Goal: Task Accomplishment & Management: Manage account settings

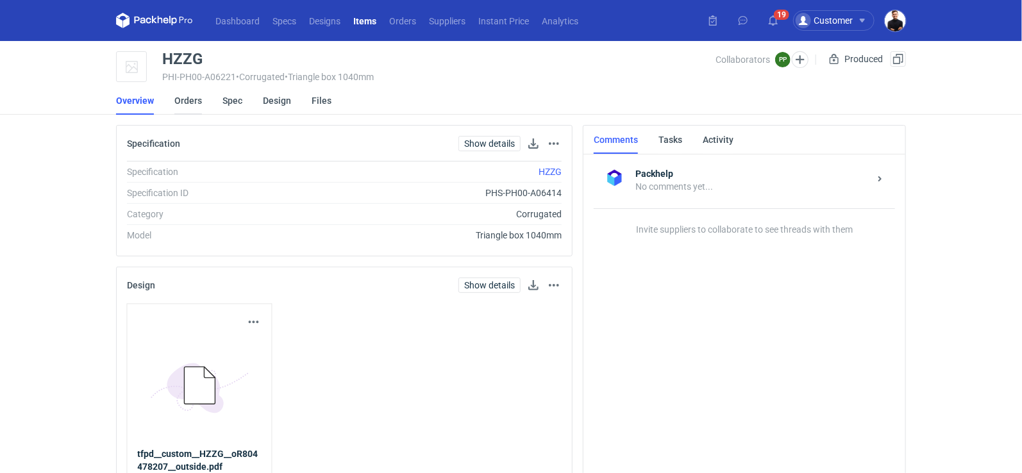
click at [199, 99] on link "Orders" at bounding box center [188, 101] width 28 height 28
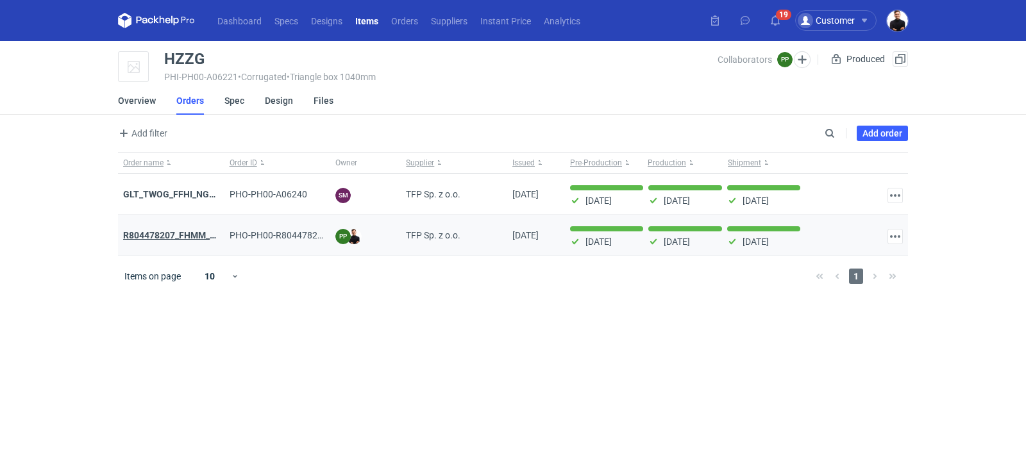
click at [180, 237] on strong "R804478207_FHMM_JIZQ_SISD_TWOG_KKIF_AMFA_BGVW_SQYL_HZZG" at bounding box center [271, 235] width 296 height 10
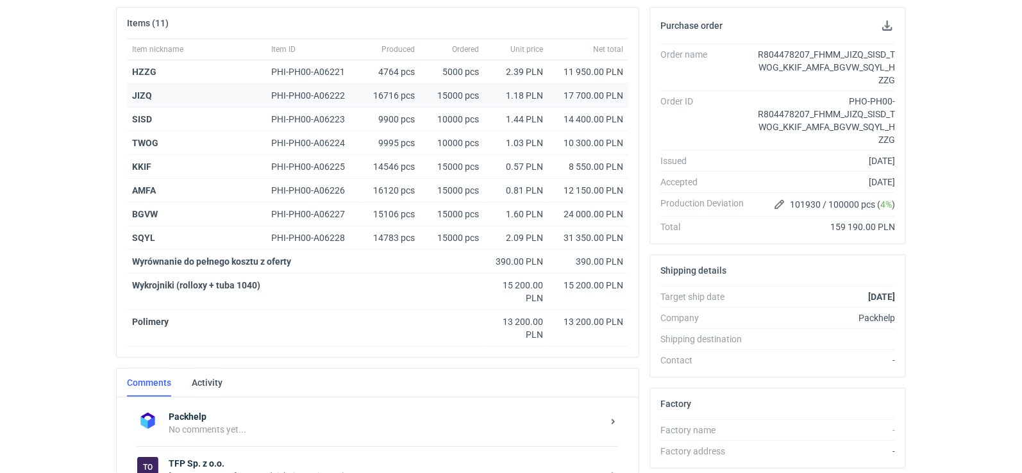
scroll to position [359, 0]
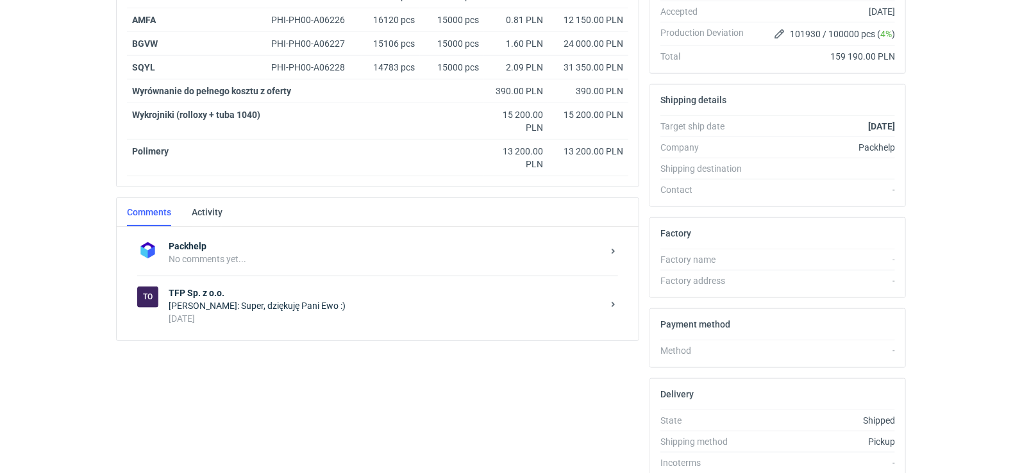
click at [245, 255] on div "No comments yet..." at bounding box center [386, 259] width 434 height 13
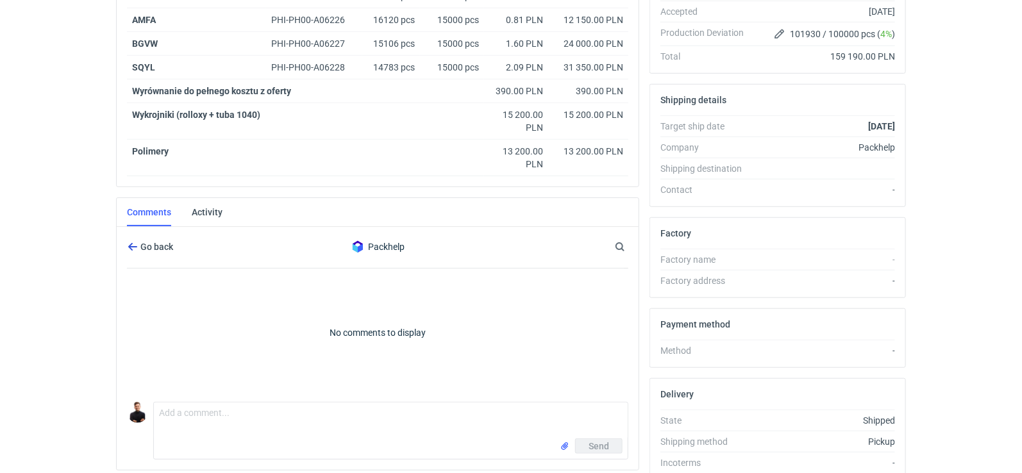
click at [154, 242] on span "Go back" at bounding box center [155, 246] width 35 height 9
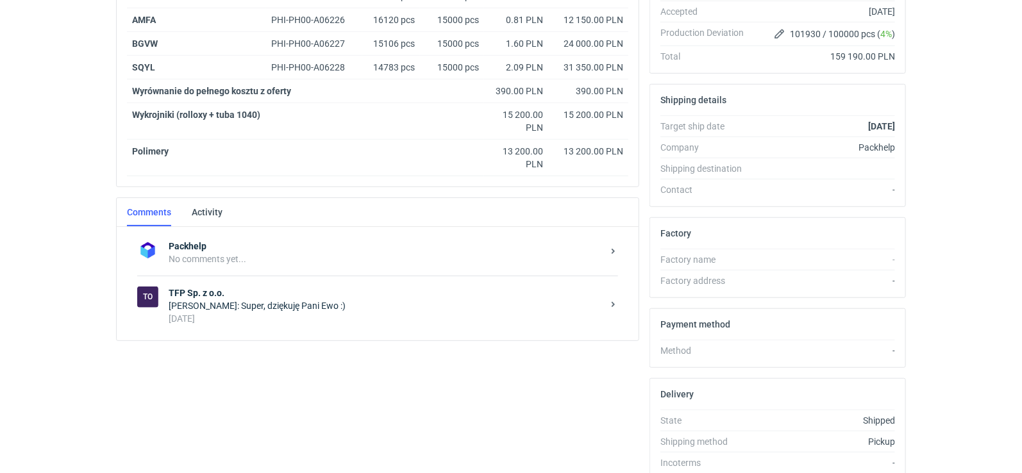
click at [222, 300] on div "Paweł Pieńkowski: Super, dziękuję Pani Ewo :)" at bounding box center [386, 306] width 434 height 13
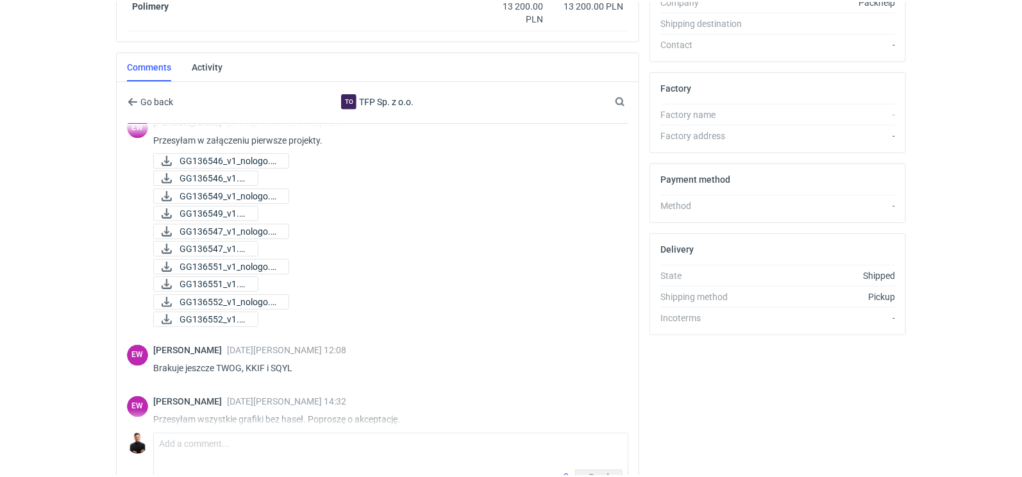
scroll to position [958, 0]
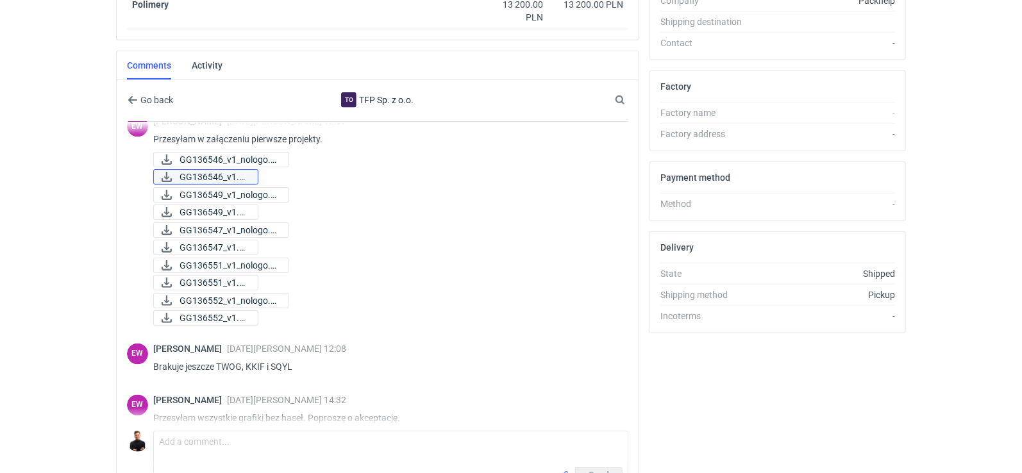
click at [214, 170] on span "GG136546_v1.pdf" at bounding box center [214, 177] width 68 height 14
click at [199, 205] on span "GG136549_v1.pdf" at bounding box center [214, 212] width 68 height 14
click at [233, 223] on span "GG136547_v1_nologo.p..." at bounding box center [229, 230] width 99 height 14
click at [221, 259] on span "GG136551_v1_nologo.p..." at bounding box center [229, 266] width 99 height 14
click at [230, 294] on span "GG136552_v1_nologo.p..." at bounding box center [229, 301] width 99 height 14
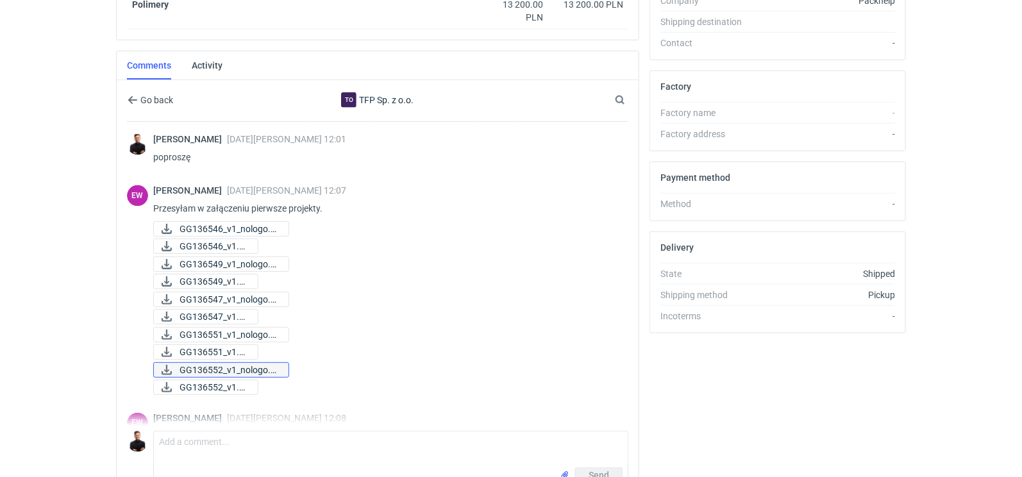
scroll to position [887, 0]
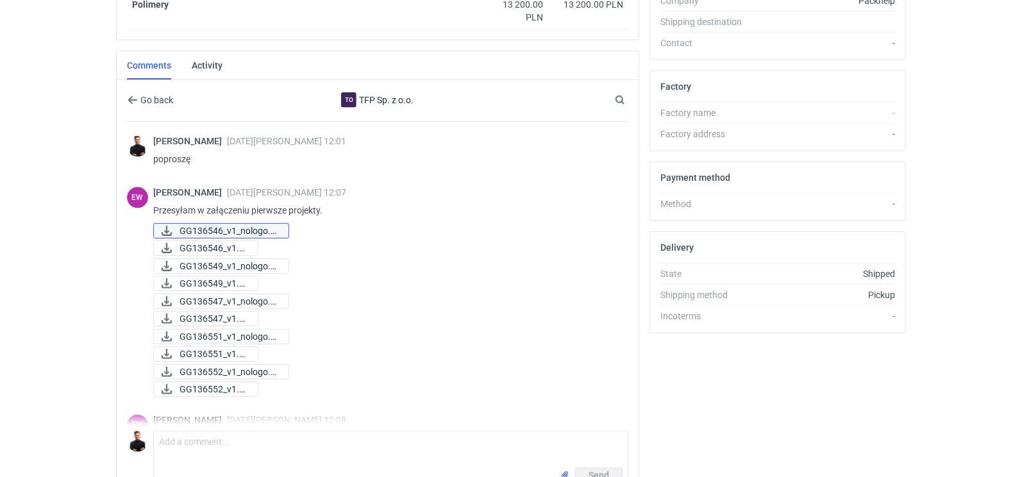
click at [251, 225] on span "GG136546_v1_nologo.p..." at bounding box center [229, 231] width 99 height 14
click at [251, 259] on span "GG136549_v1_nologo.p..." at bounding box center [229, 266] width 99 height 14
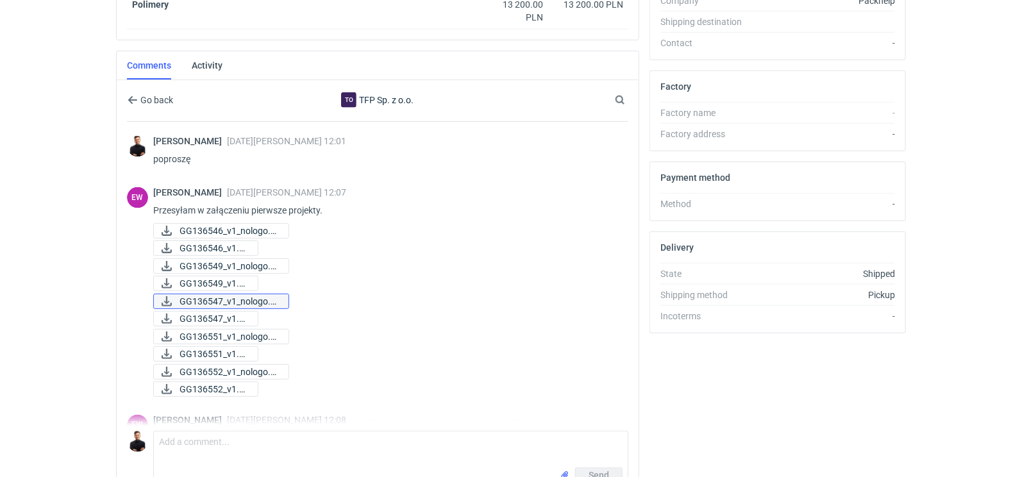
click at [259, 294] on span "GG136547_v1_nologo.p..." at bounding box center [229, 301] width 99 height 14
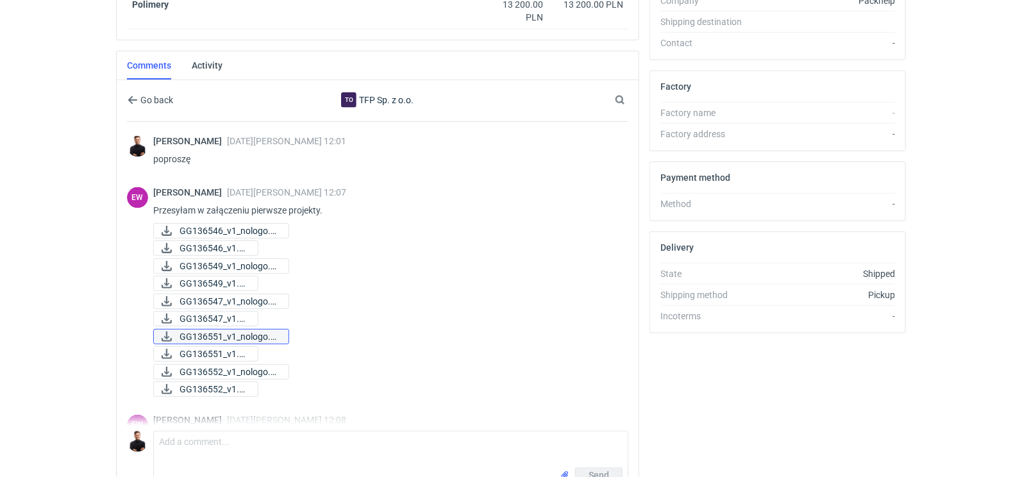
click at [229, 330] on span "GG136551_v1_nologo.p..." at bounding box center [229, 337] width 99 height 14
click at [248, 365] on span "GG136552_v1_nologo.p..." at bounding box center [229, 372] width 99 height 14
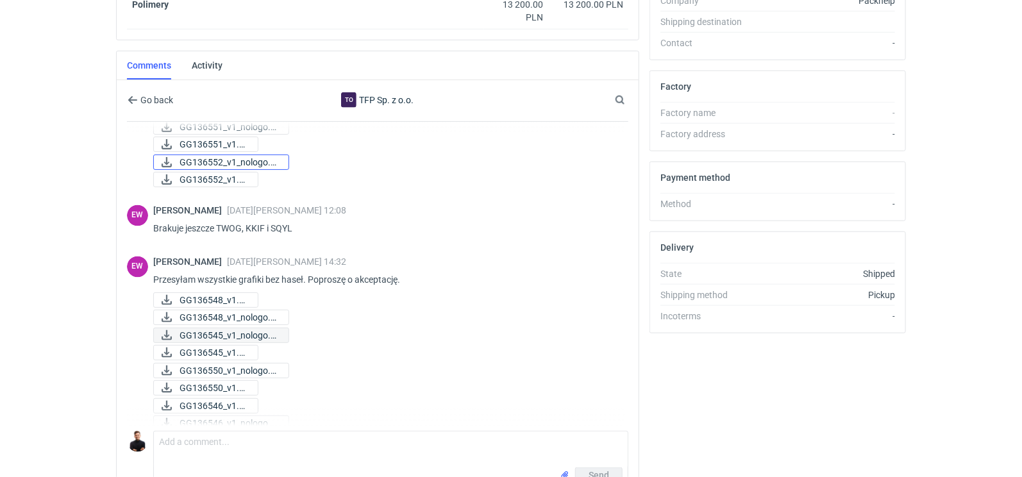
scroll to position [1096, 0]
click at [252, 314] on span "GG136548_v1_nologo.p..." at bounding box center [229, 319] width 99 height 14
click at [263, 330] on span "GG136545_v1_nologo.p..." at bounding box center [229, 337] width 99 height 14
click at [239, 366] on span "GG136550_v1_nologo.p..." at bounding box center [229, 372] width 99 height 14
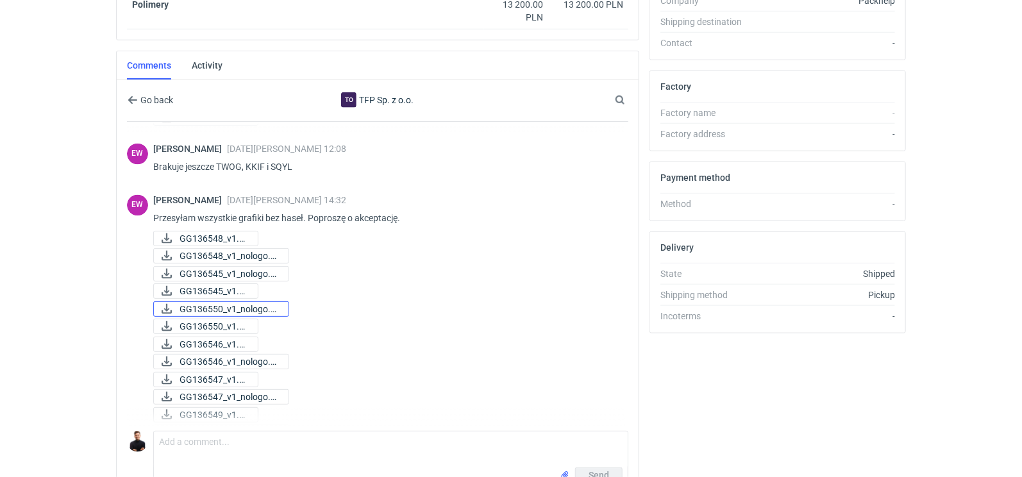
scroll to position [1196, 0]
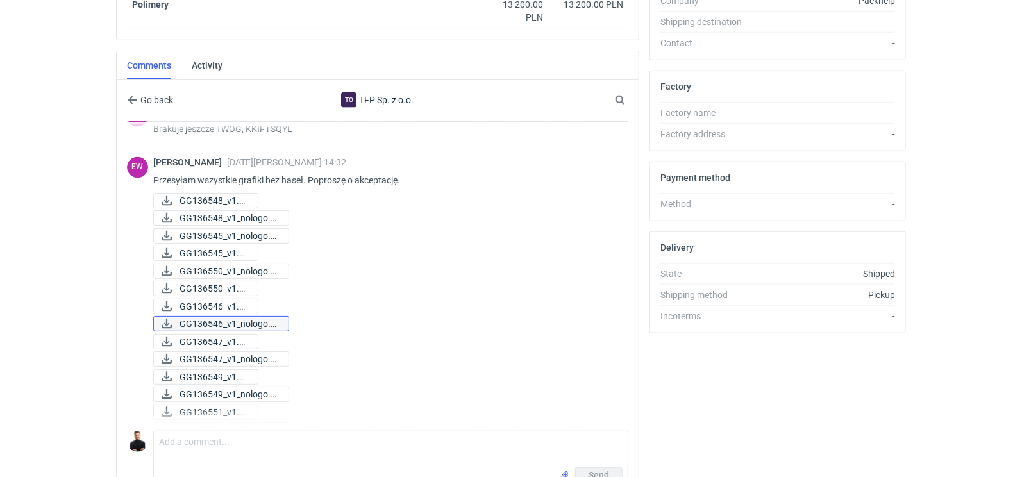
click at [259, 317] on span "GG136546_v1_nologo.p..." at bounding box center [229, 324] width 99 height 14
click at [244, 352] on span "GG136547_v1_nologo.p..." at bounding box center [229, 359] width 99 height 14
click at [255, 387] on span "GG136549_v1_nologo.p..." at bounding box center [229, 394] width 99 height 14
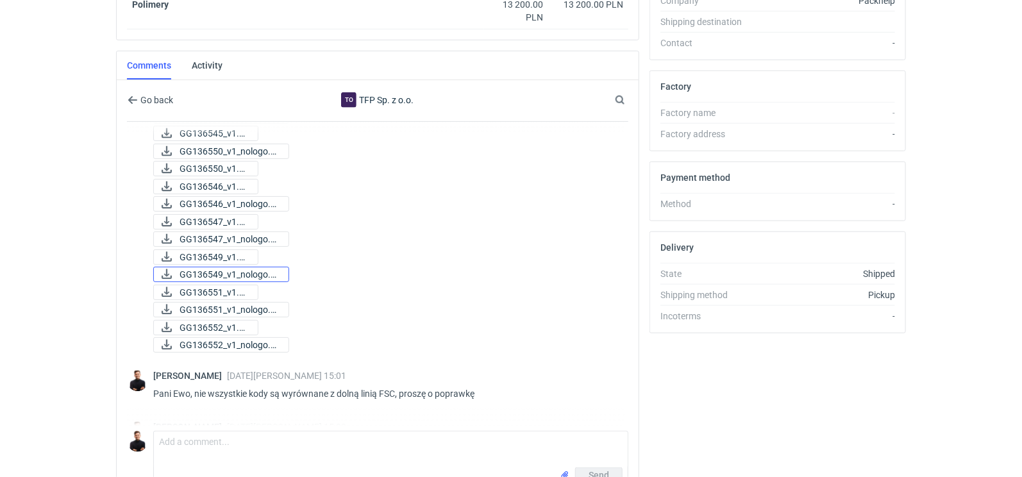
scroll to position [1381, 0]
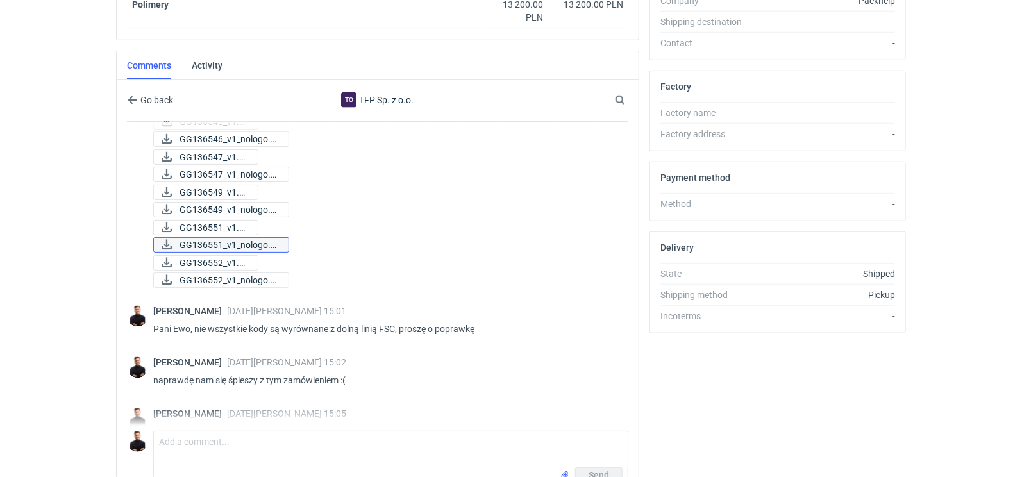
click at [274, 239] on span "GG136551_v1_nologo.p..." at bounding box center [229, 245] width 99 height 14
click at [273, 276] on span "GG136552_v1_nologo.p..." at bounding box center [229, 280] width 99 height 14
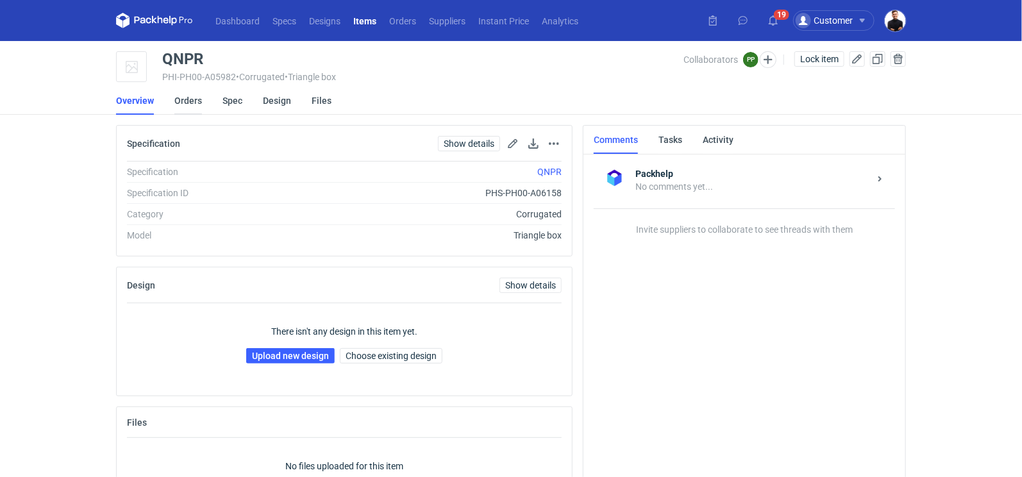
click at [192, 95] on link "Orders" at bounding box center [188, 101] width 28 height 28
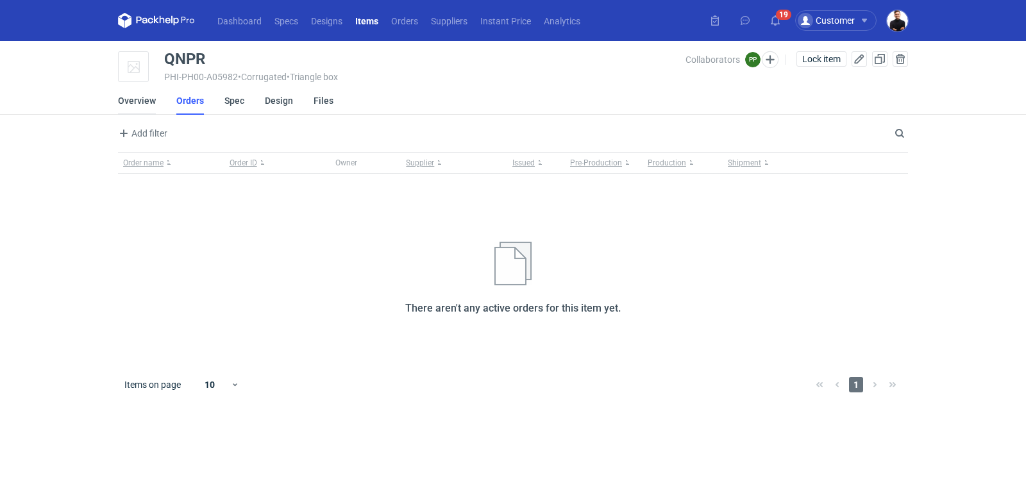
click at [135, 103] on link "Overview" at bounding box center [137, 101] width 38 height 28
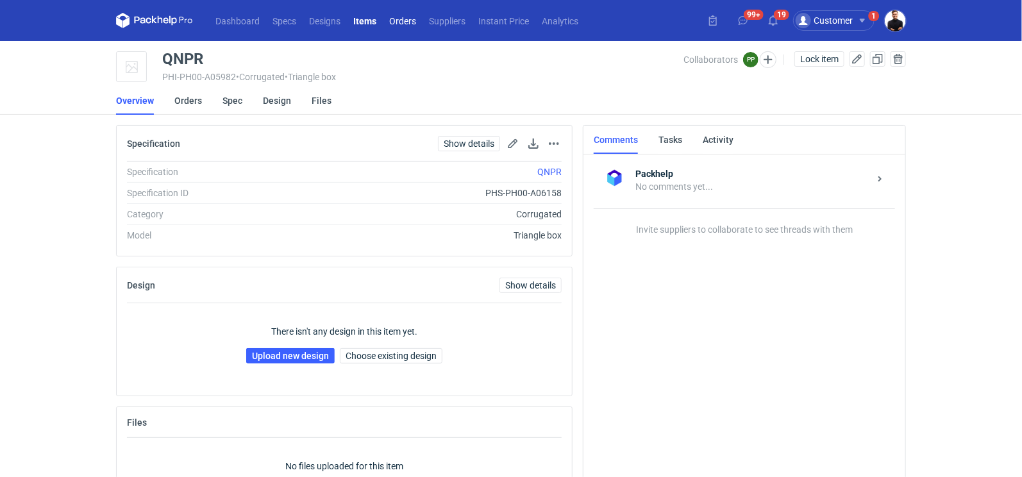
click at [415, 21] on link "Orders" at bounding box center [403, 20] width 40 height 15
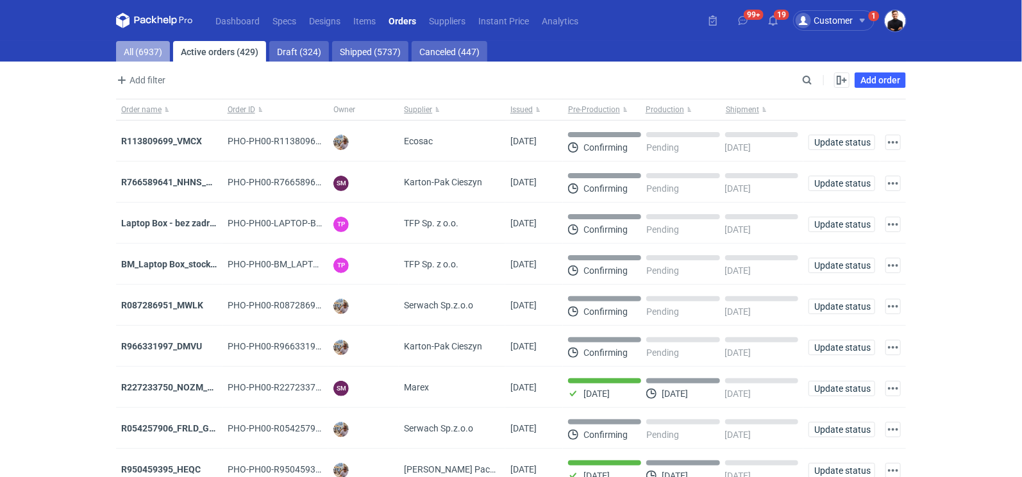
click at [131, 52] on link "All (6937)" at bounding box center [143, 51] width 54 height 21
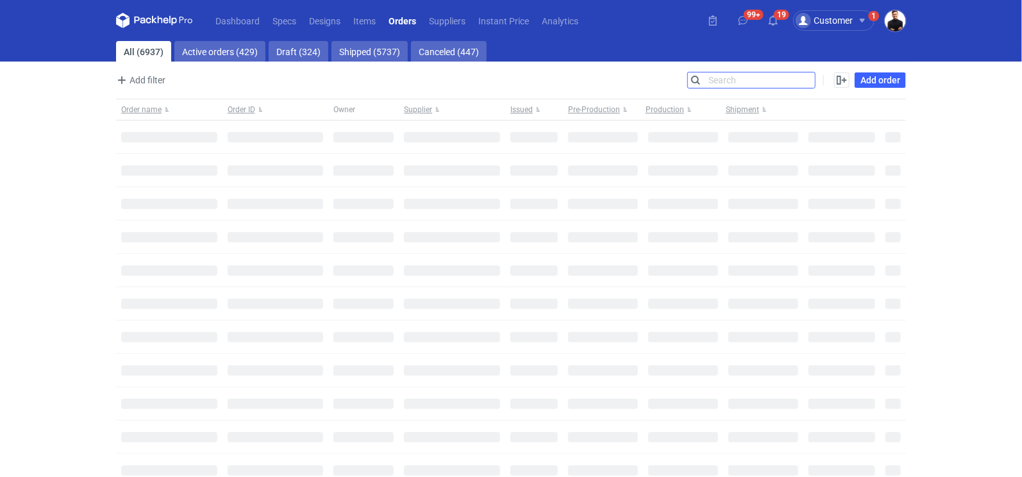
click at [808, 78] on input "Search" at bounding box center [751, 79] width 127 height 15
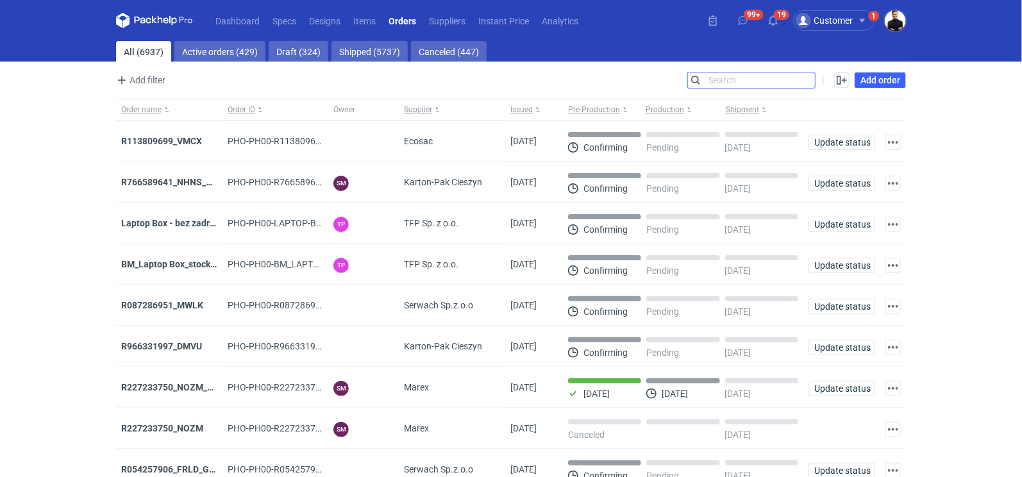
paste input "R612799949"
type input "R612799949"
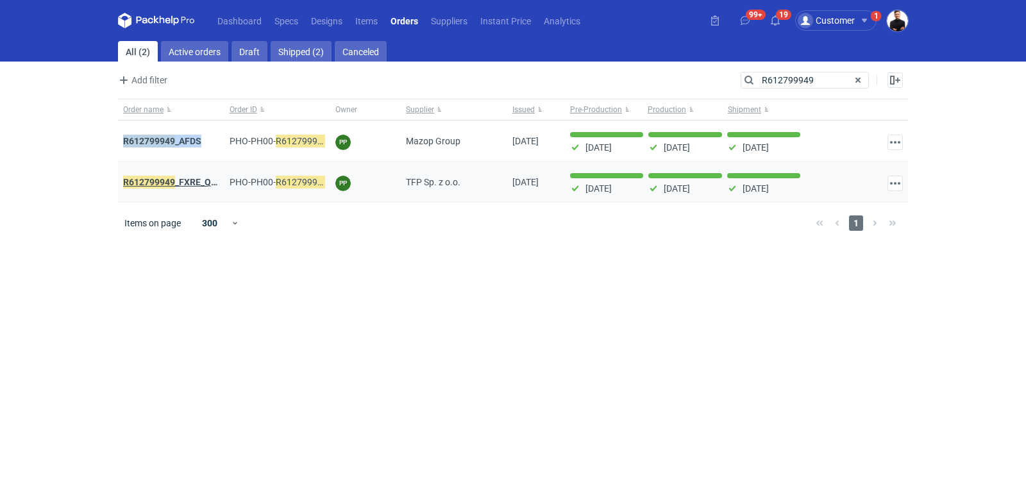
click at [191, 182] on strong "R612799949 _FXRE_QNPR" at bounding box center [176, 182] width 106 height 14
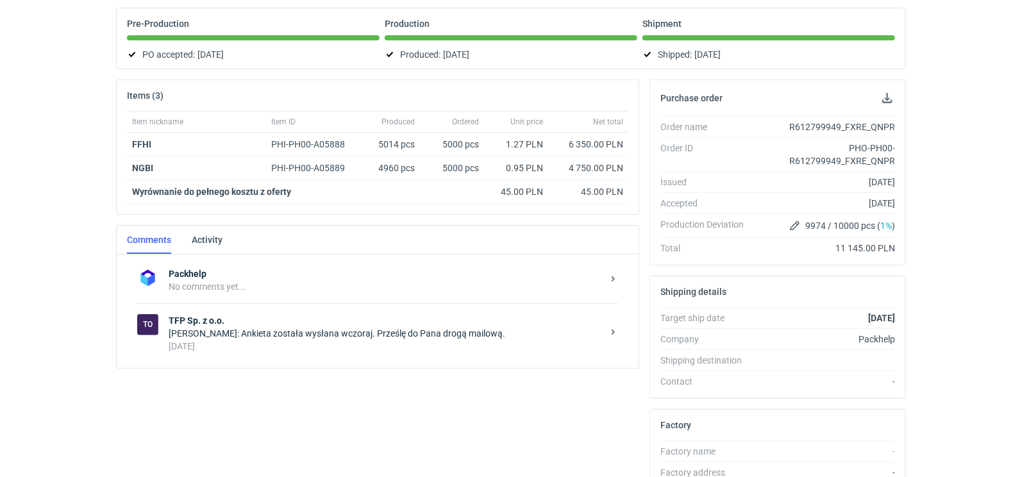
click at [323, 317] on strong "TFP Sp. z o.o." at bounding box center [386, 320] width 434 height 13
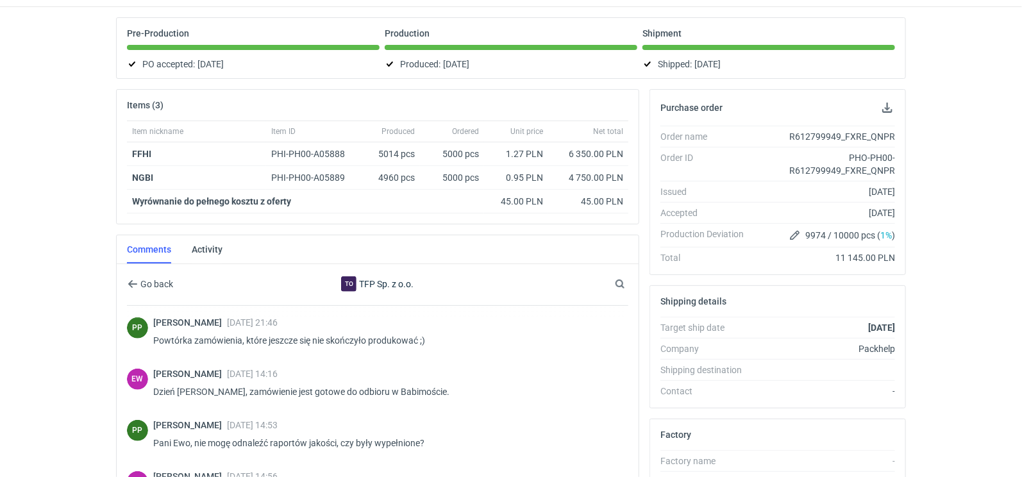
scroll to position [106, 0]
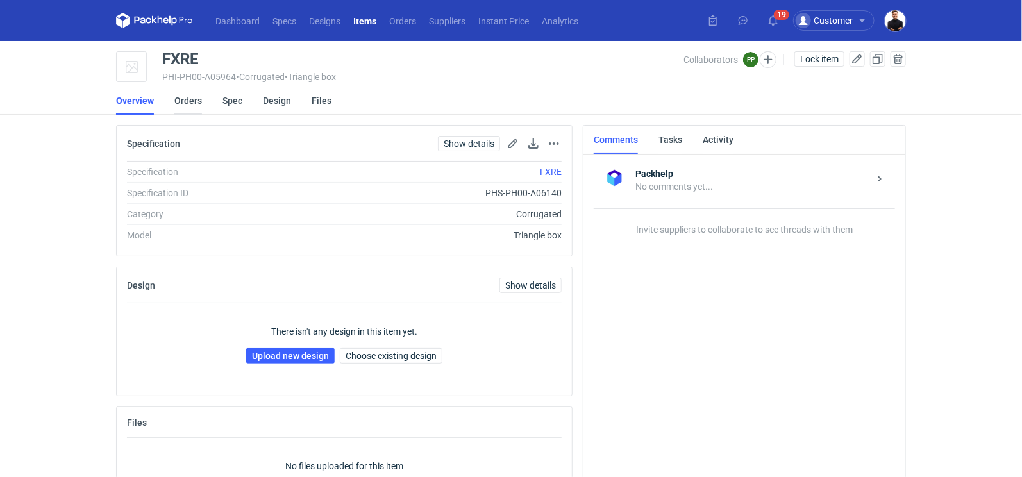
click at [189, 105] on link "Orders" at bounding box center [188, 101] width 28 height 28
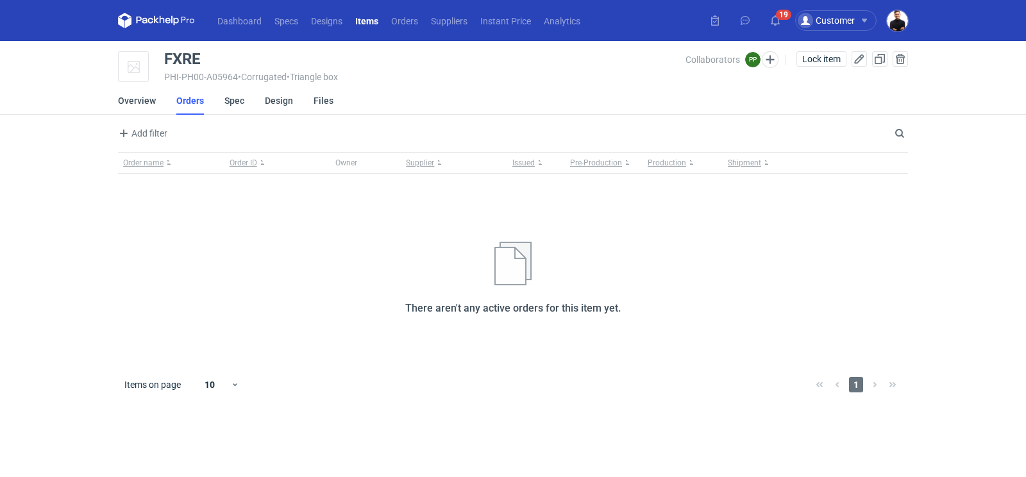
click at [157, 98] on li "Overview" at bounding box center [147, 101] width 58 height 28
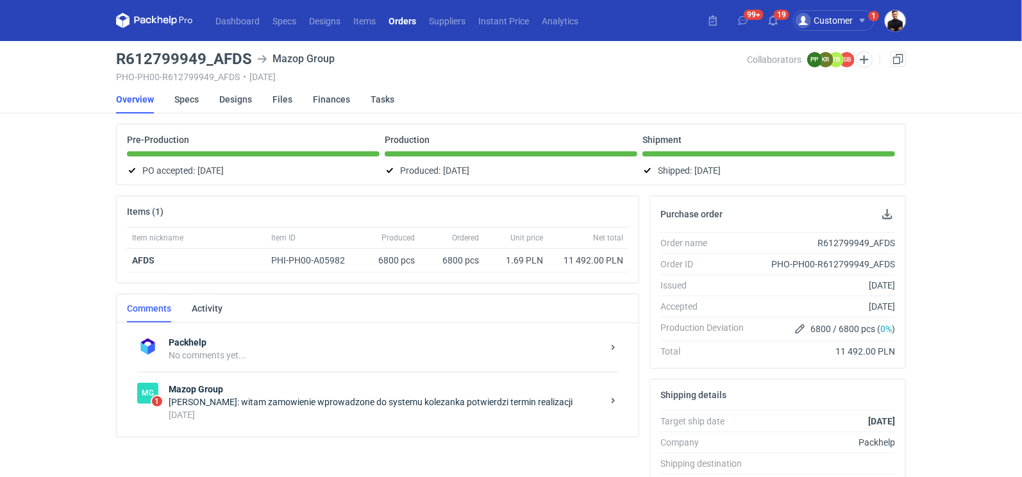
click at [281, 411] on div "[DATE]" at bounding box center [386, 415] width 434 height 13
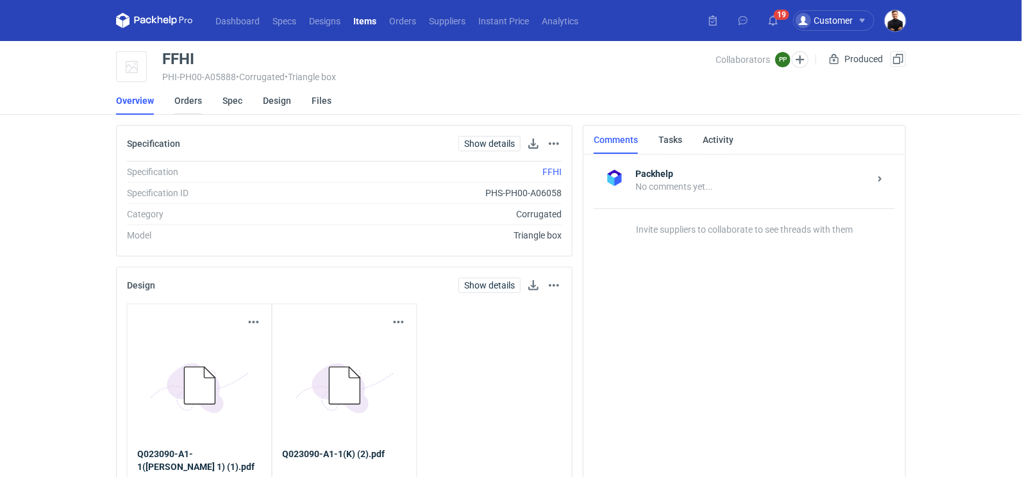
click at [193, 101] on link "Orders" at bounding box center [188, 101] width 28 height 28
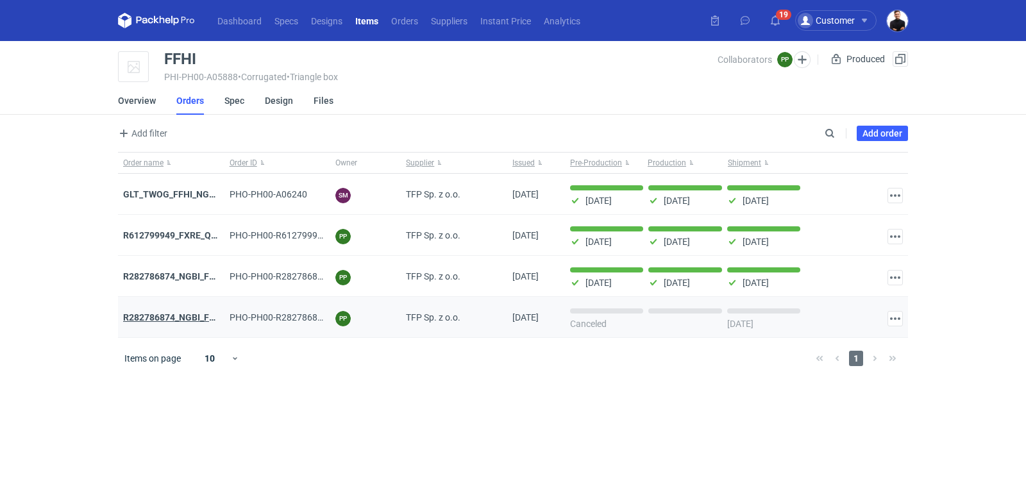
click at [185, 312] on strong "R282786874_NGBI_FFHI" at bounding box center [173, 317] width 100 height 10
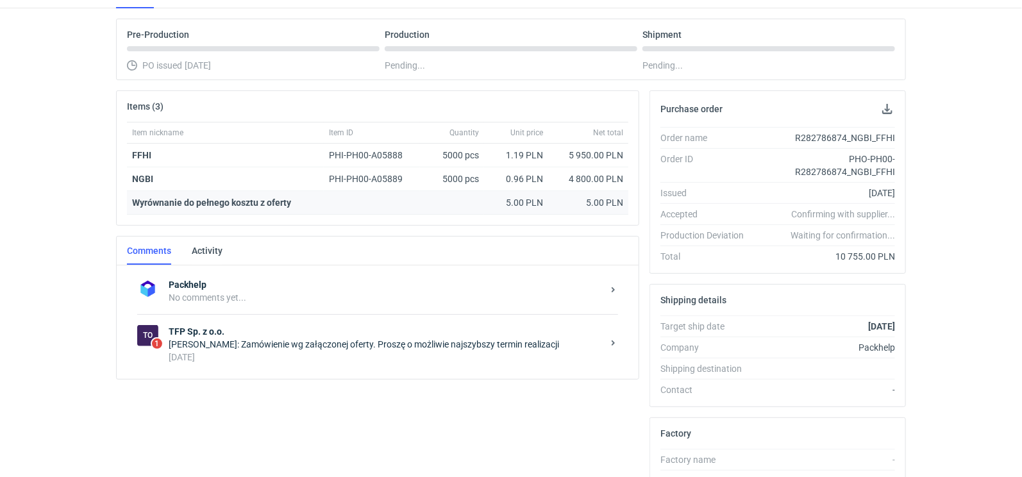
scroll to position [104, 0]
click at [355, 339] on div "[PERSON_NAME]: Zamówienie wg załączonej oferty. Proszę o możliwie najszybszy te…" at bounding box center [386, 345] width 434 height 13
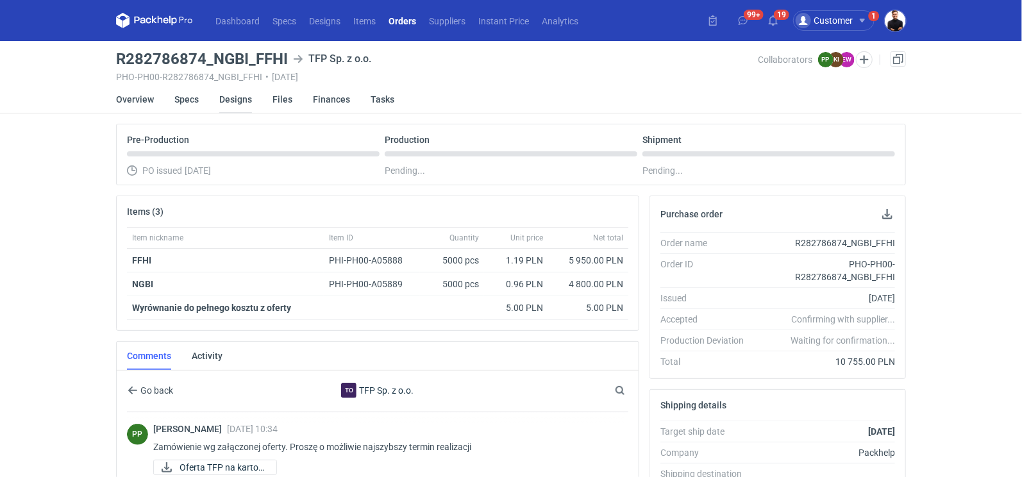
click at [238, 101] on link "Designs" at bounding box center [235, 99] width 33 height 28
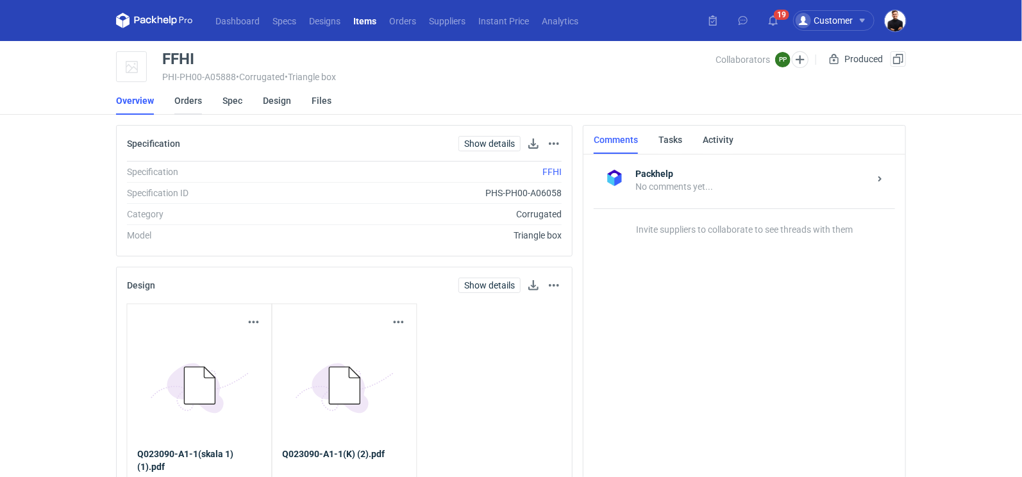
click at [191, 105] on link "Orders" at bounding box center [188, 101] width 28 height 28
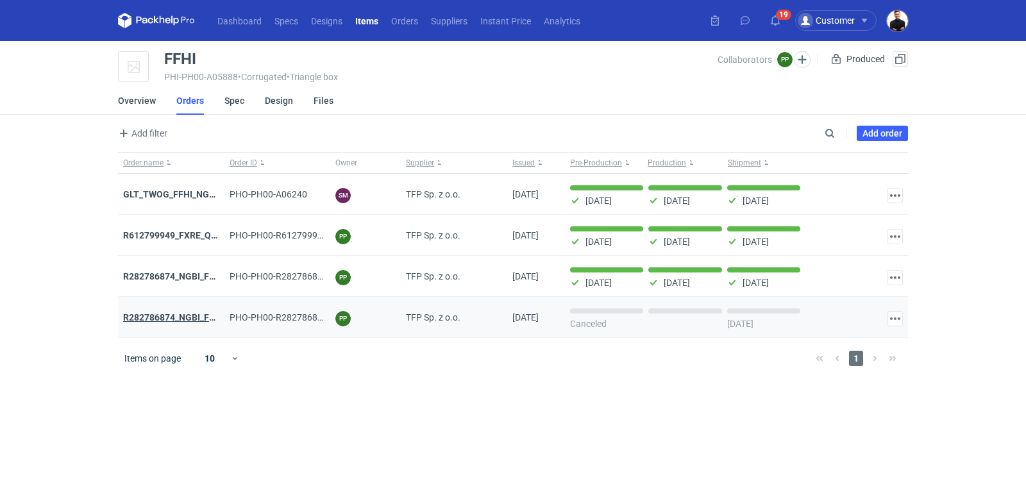
click at [198, 313] on strong "R282786874_NGBI_FFHI" at bounding box center [173, 317] width 100 height 10
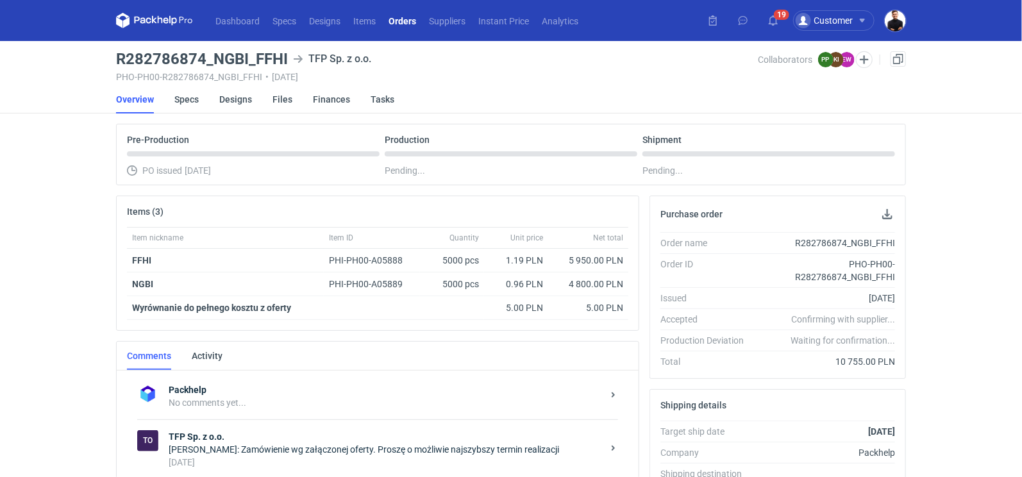
click at [301, 436] on strong "TFP Sp. z o.o." at bounding box center [386, 436] width 434 height 13
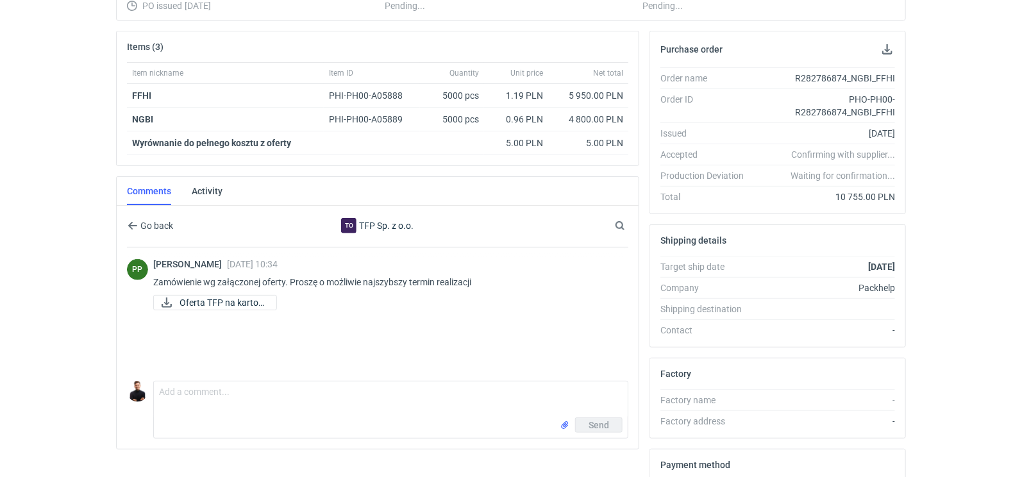
scroll to position [164, 0]
click at [233, 302] on span "Oferta TFP na karton..." at bounding box center [223, 303] width 87 height 14
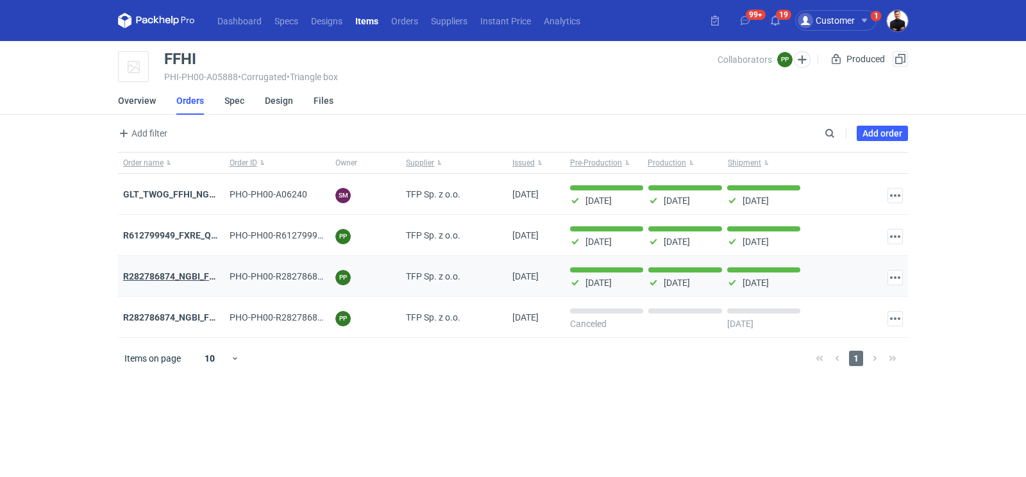
click at [199, 271] on strong "R282786874_NGBI_FFHI_v2" at bounding box center [180, 276] width 114 height 10
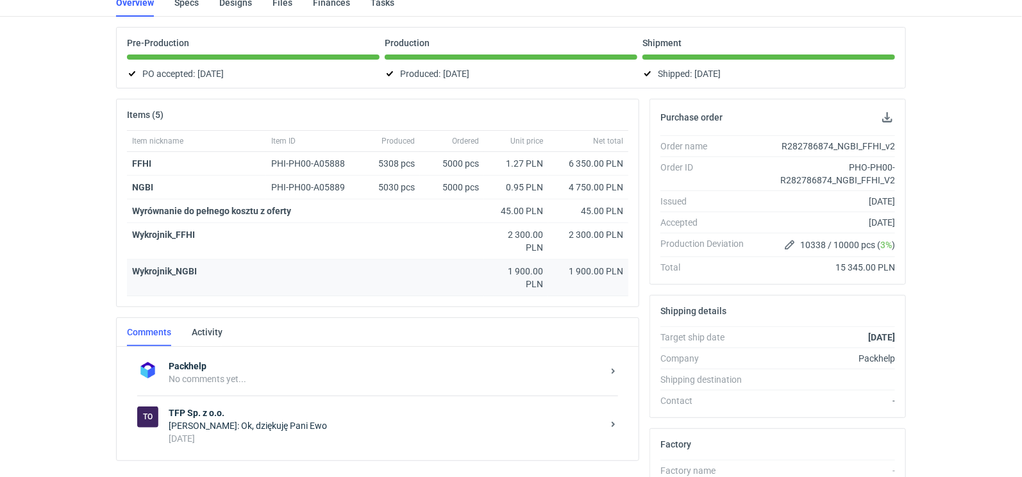
scroll to position [116, 0]
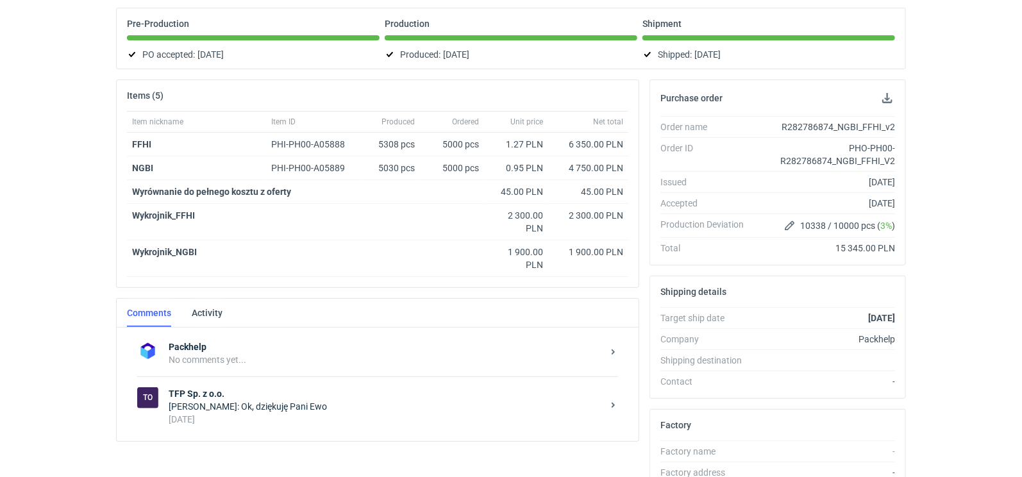
click at [266, 400] on div "[PERSON_NAME]: Ok, dziękuję Pani Ewo" at bounding box center [386, 406] width 434 height 13
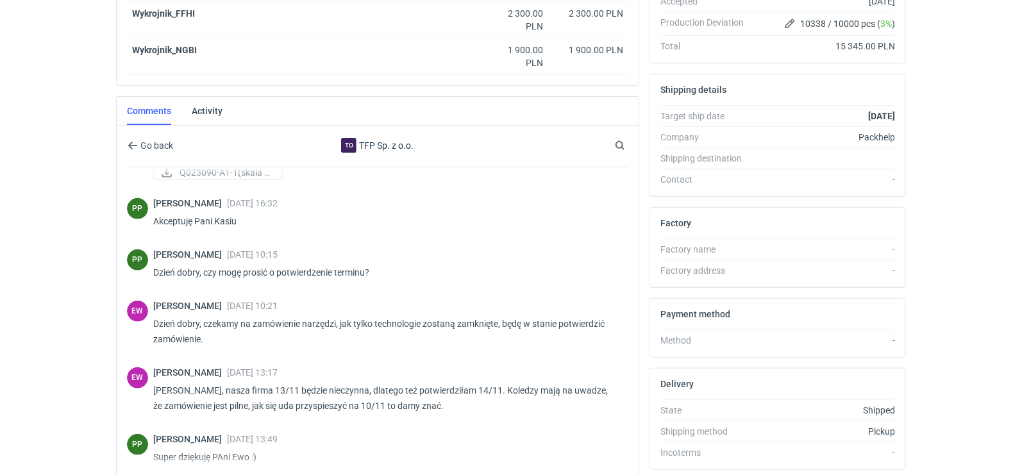
scroll to position [291, 0]
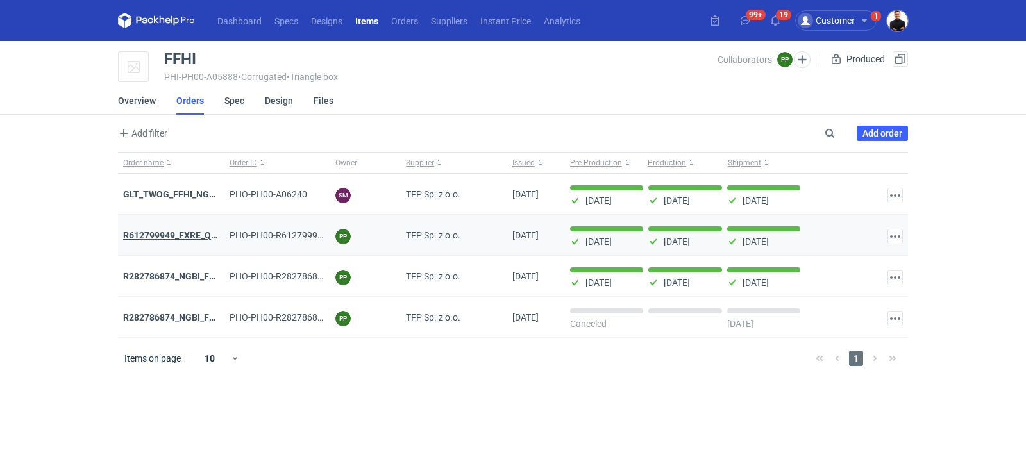
click at [198, 236] on strong "R612799949_FXRE_QNPR" at bounding box center [176, 235] width 106 height 10
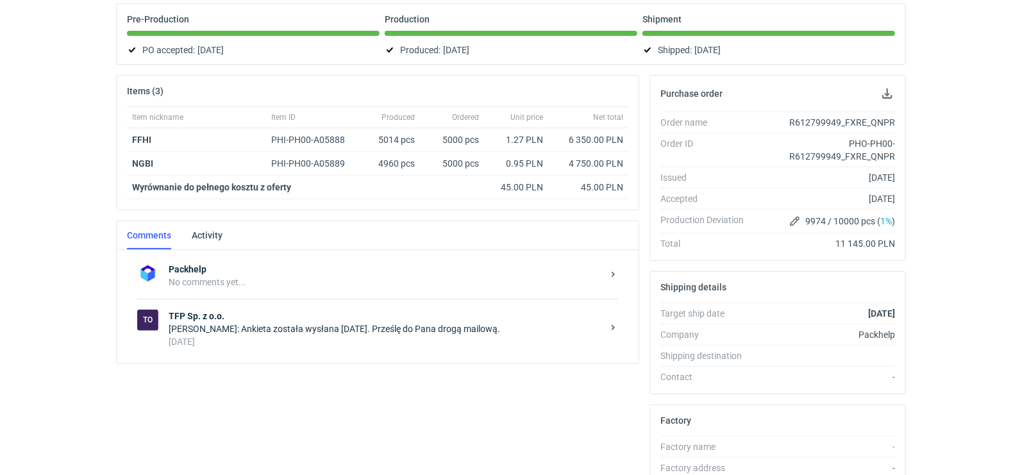
click at [292, 330] on div "Ewa Wiatroszak: Ankieta została wysłana wczoraj. Prześlę do Pana drogą mailową." at bounding box center [386, 329] width 434 height 13
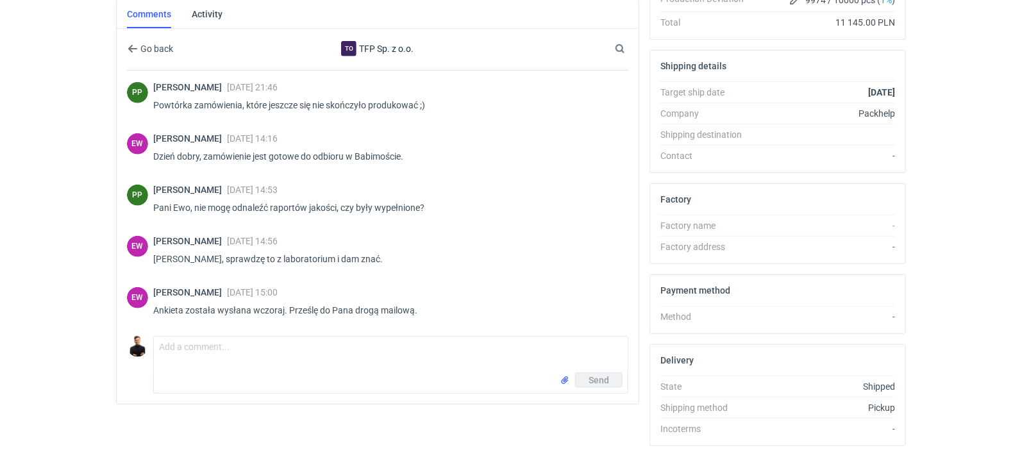
scroll to position [356, 0]
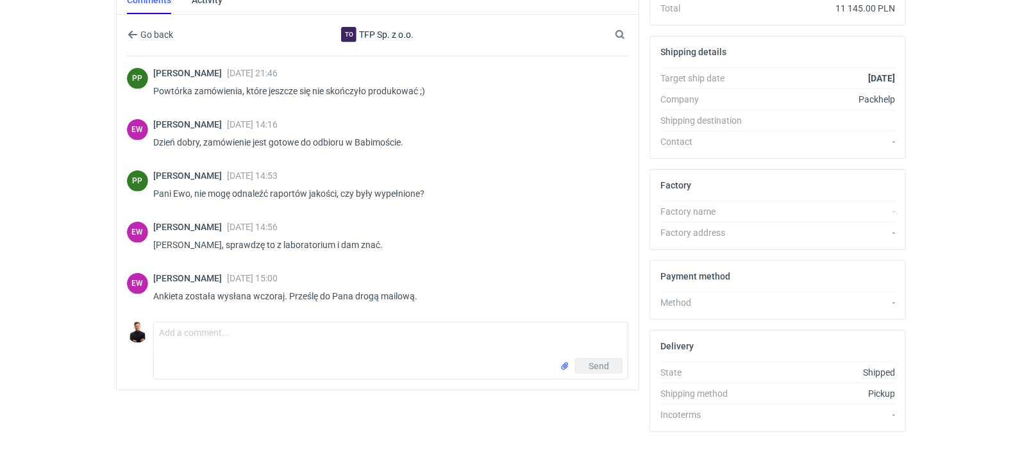
scroll to position [121, 0]
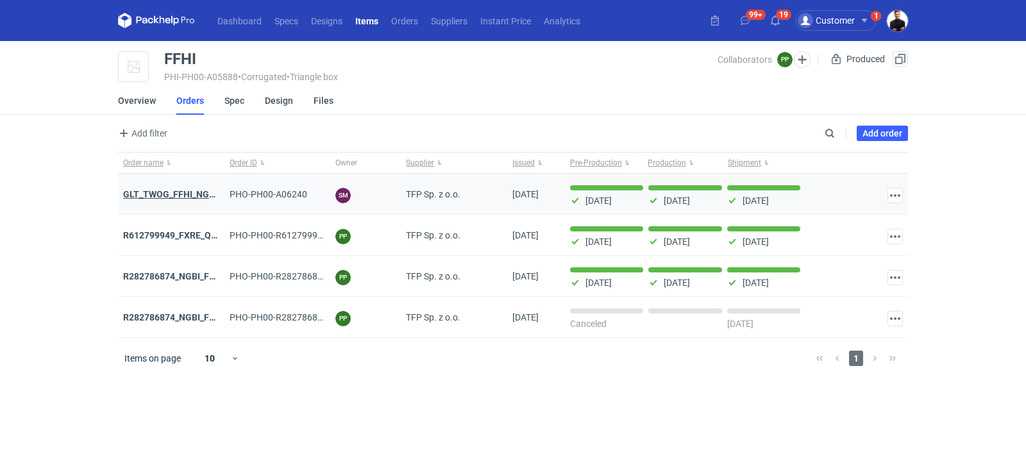
click at [187, 194] on strong "GLT_TWOG_FFHI_NGBI_HZZG_SISD" at bounding box center [196, 194] width 146 height 10
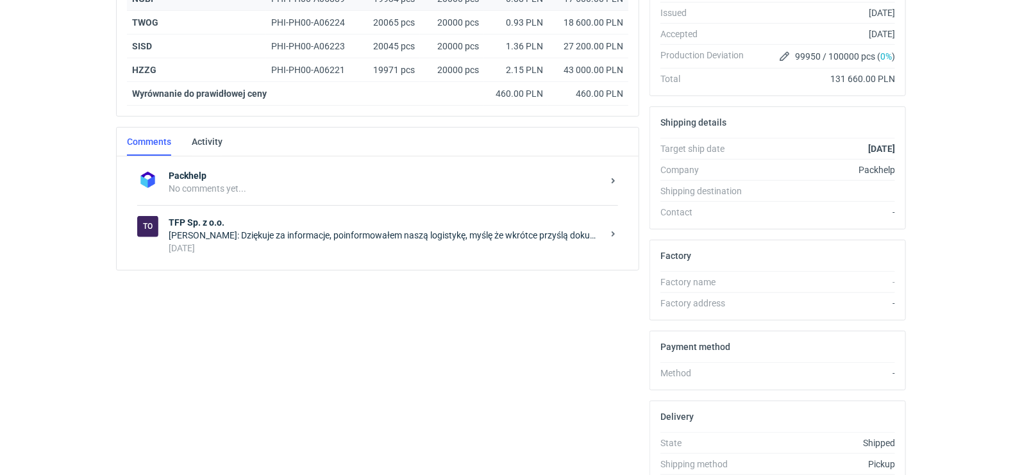
scroll to position [356, 0]
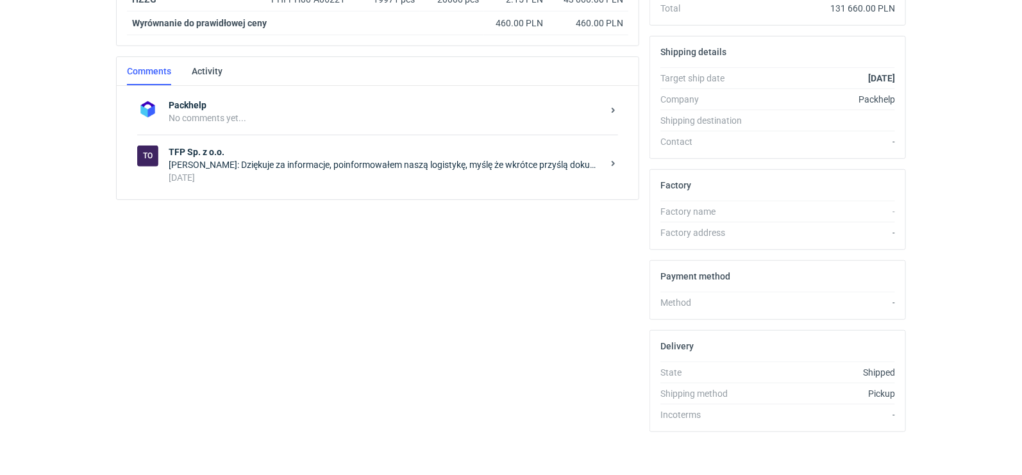
click at [271, 165] on div "Sebastian Markut: Dziękuje za informacje, poinformowałem naszą logistykę, myślę…" at bounding box center [386, 164] width 434 height 13
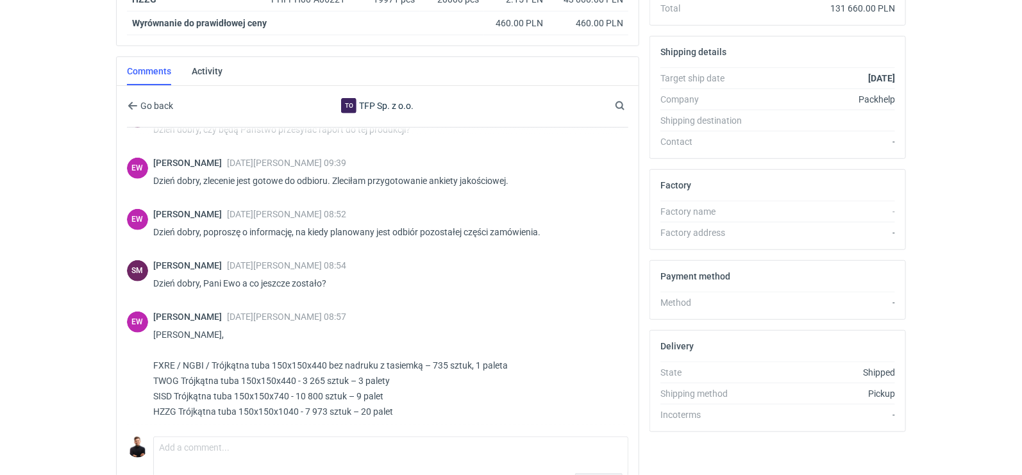
scroll to position [374, 0]
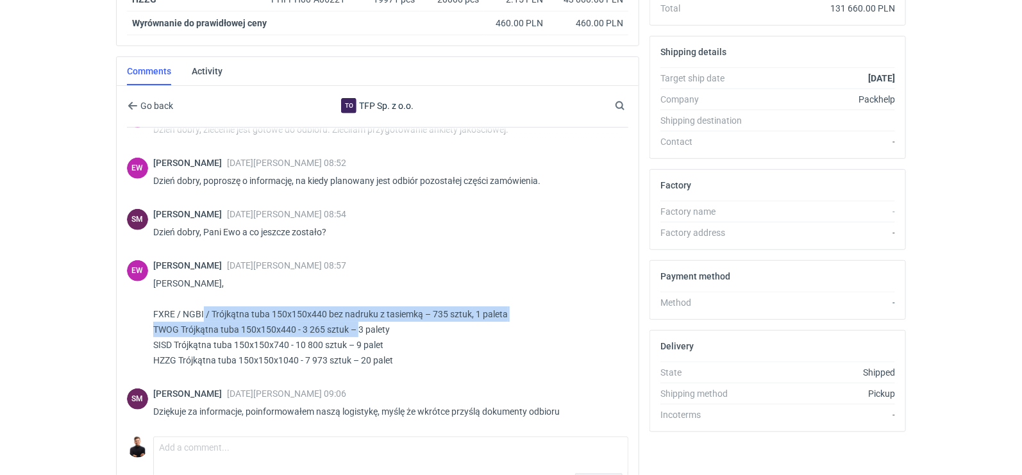
drag, startPoint x: 183, startPoint y: 306, endPoint x: 343, endPoint y: 316, distance: 160.1
click at [343, 316] on p "Panie Sebastianie, FXRE / NGBI / Trójkątna tuba 150x150x440 bez nadruku z tasie…" at bounding box center [385, 322] width 465 height 92
click at [342, 326] on p "Panie Sebastianie, FXRE / NGBI / Trójkątna tuba 150x150x440 bez nadruku z tasie…" at bounding box center [385, 322] width 465 height 92
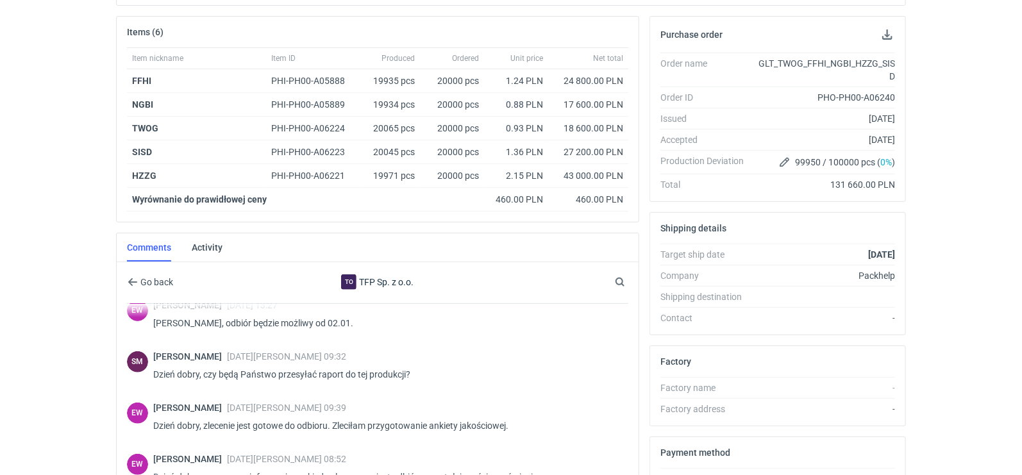
scroll to position [0, 0]
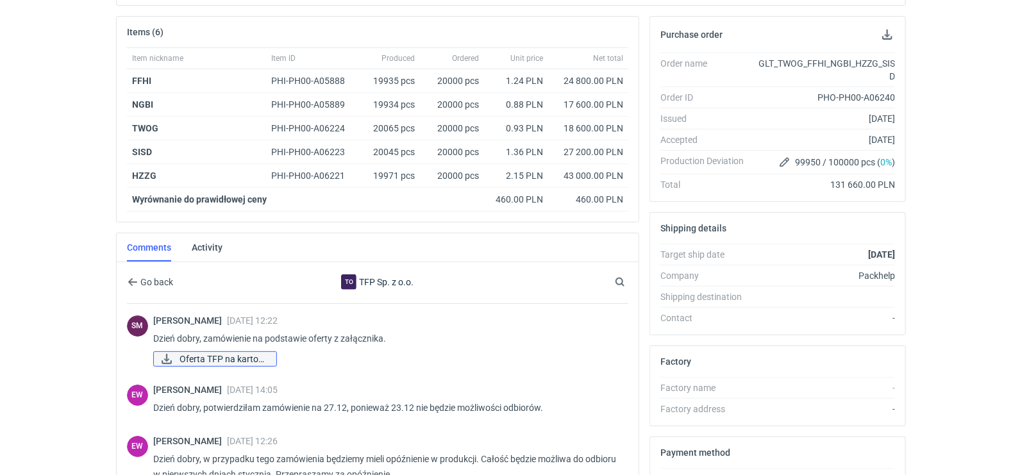
click at [266, 354] on span "Oferta TFP na karton..." at bounding box center [223, 359] width 87 height 14
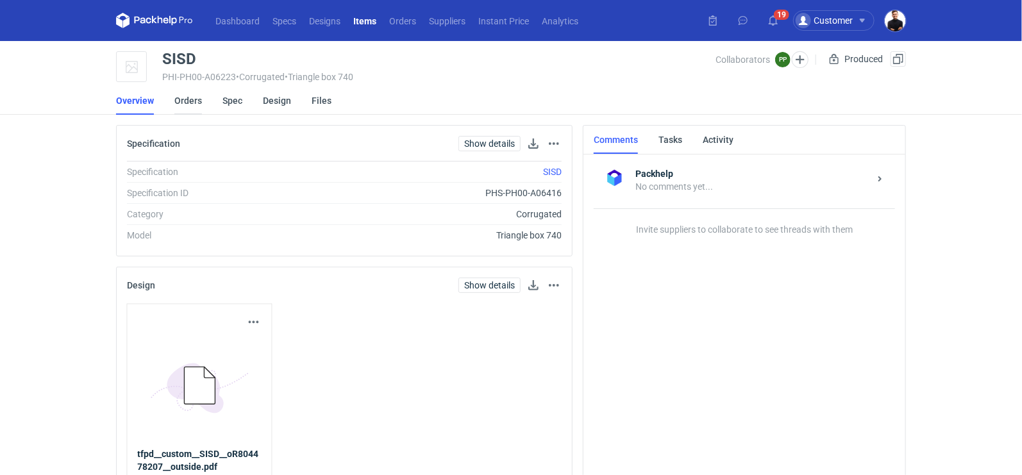
click at [191, 103] on link "Orders" at bounding box center [188, 101] width 28 height 28
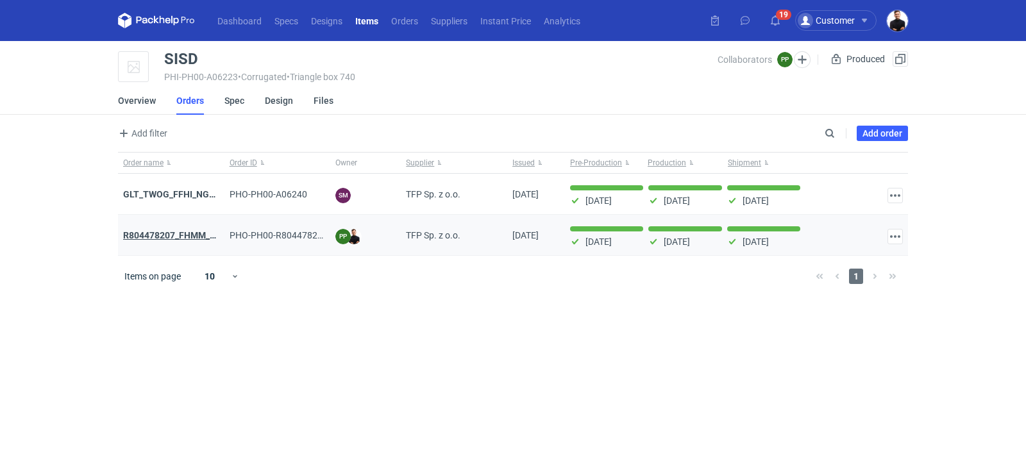
click at [187, 230] on strong "R804478207_FHMM_JIZQ_SISD_TWOG_KKIF_AMFA_BGVW_SQYL_HZZG" at bounding box center [271, 235] width 296 height 10
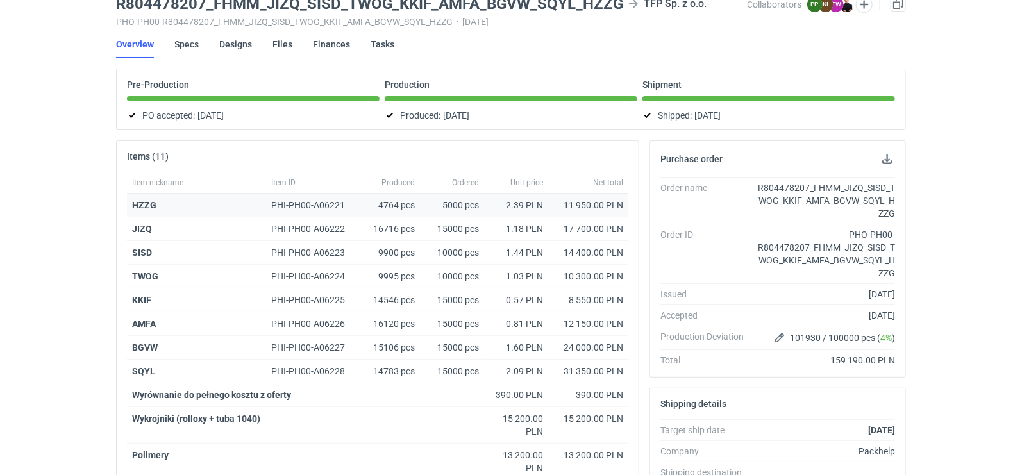
scroll to position [273, 0]
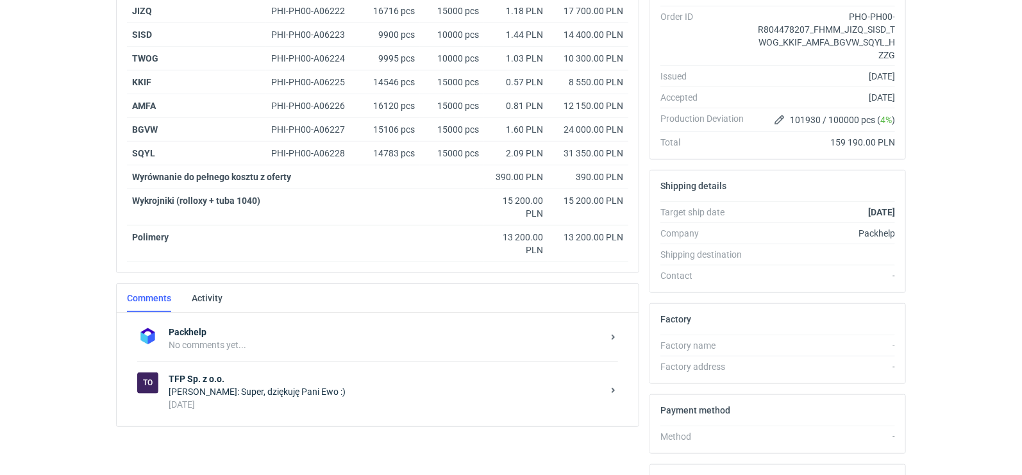
click at [321, 414] on div "Packhelp No comments yet... To TFP Sp. z o.o. [PERSON_NAME]: Super, dziękuję Pa…" at bounding box center [378, 370] width 522 height 114
click at [321, 389] on div "[PERSON_NAME]: Super, dziękuję Pani Ewo :)" at bounding box center [386, 392] width 434 height 13
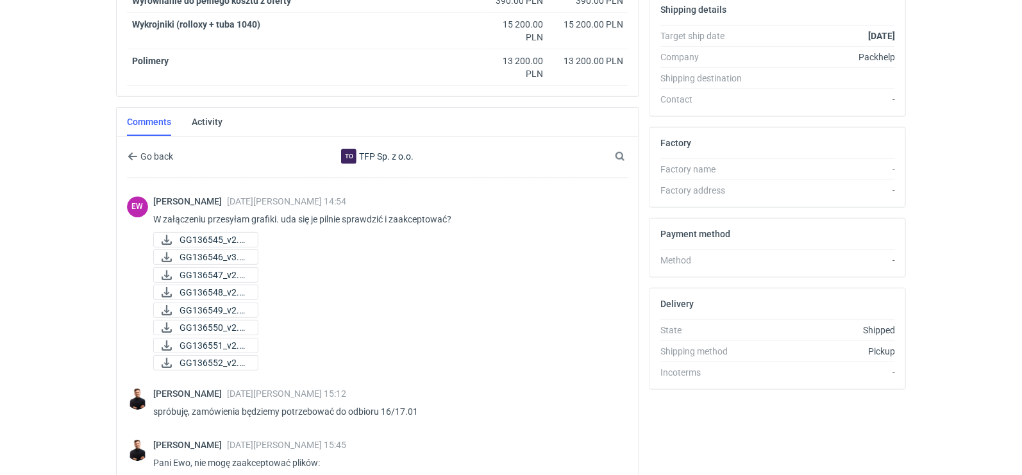
scroll to position [1904, 0]
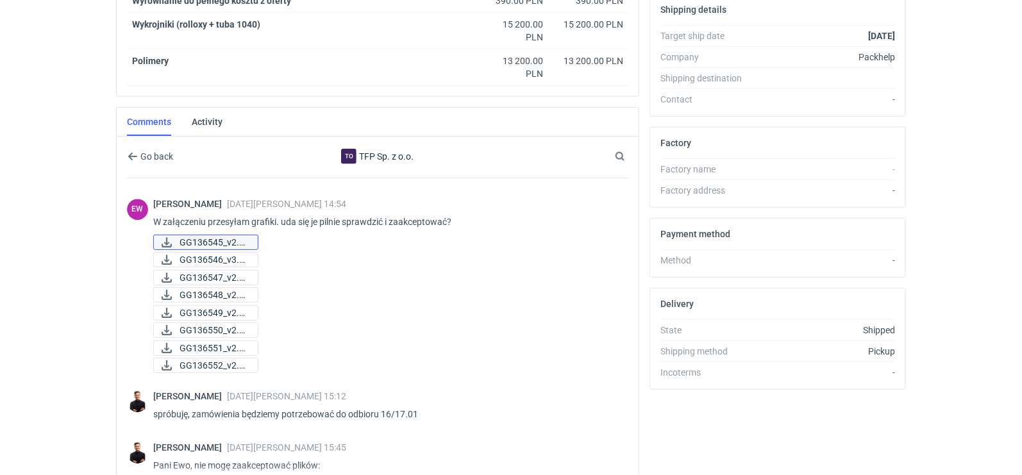
click at [234, 235] on span "GG136545_v2.pdf" at bounding box center [214, 242] width 68 height 14
click at [227, 253] on span "GG136546_v3.pdf" at bounding box center [214, 260] width 68 height 14
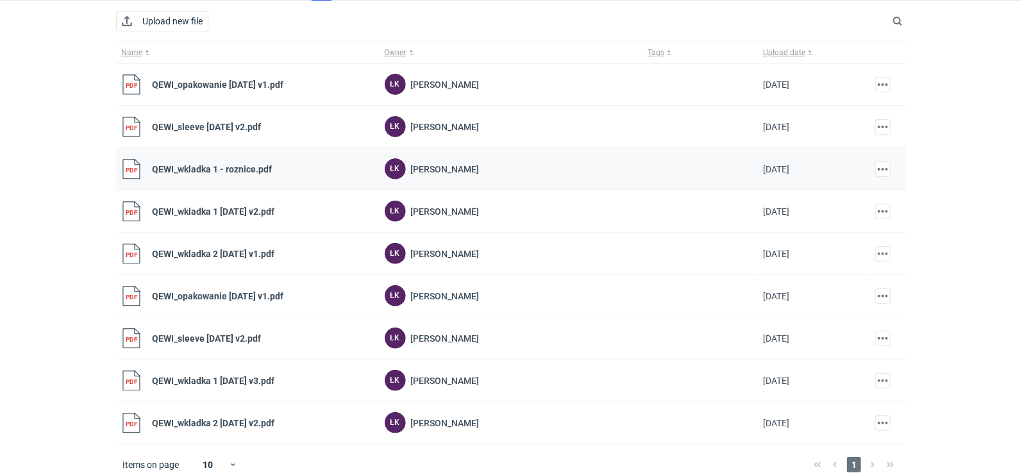
scroll to position [121, 0]
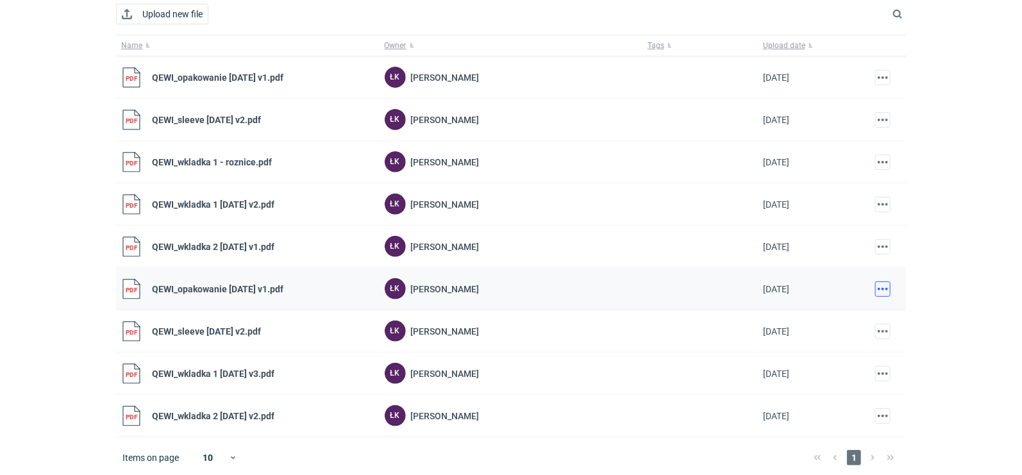
click at [888, 289] on button "button" at bounding box center [883, 289] width 15 height 15
click at [812, 316] on link "Download" at bounding box center [827, 315] width 118 height 21
click at [883, 329] on button "button" at bounding box center [883, 331] width 15 height 15
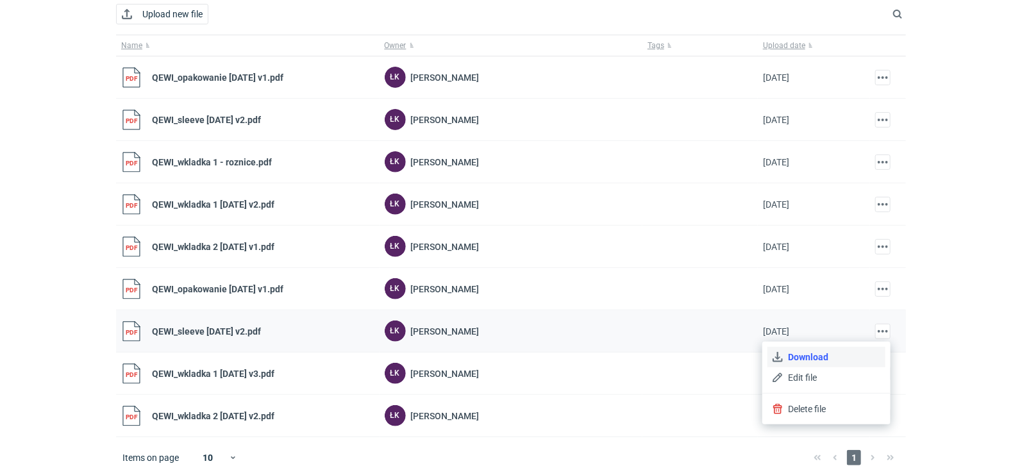
click at [795, 355] on link "Download" at bounding box center [827, 357] width 118 height 21
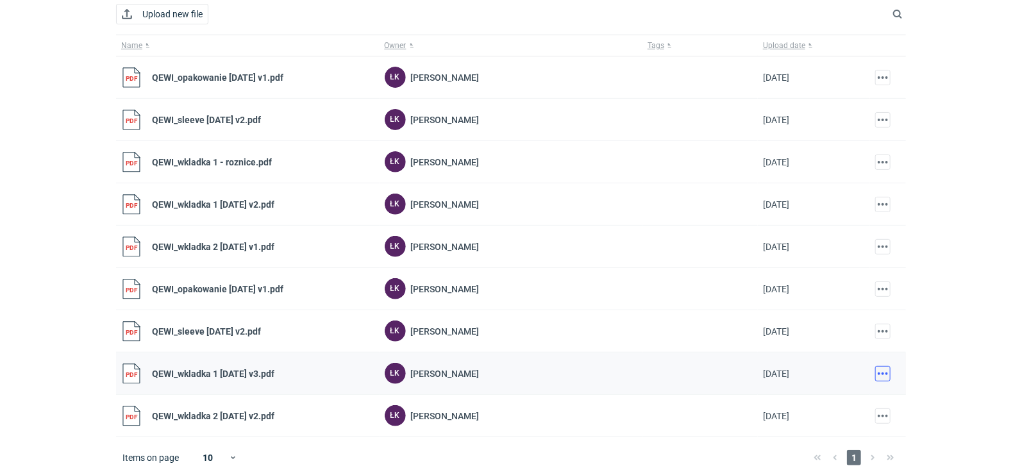
click at [891, 366] on button "button" at bounding box center [883, 373] width 15 height 15
click at [829, 395] on link "Download" at bounding box center [827, 399] width 118 height 21
click at [881, 416] on button "button" at bounding box center [883, 416] width 15 height 15
click at [799, 334] on link "Download" at bounding box center [827, 333] width 118 height 21
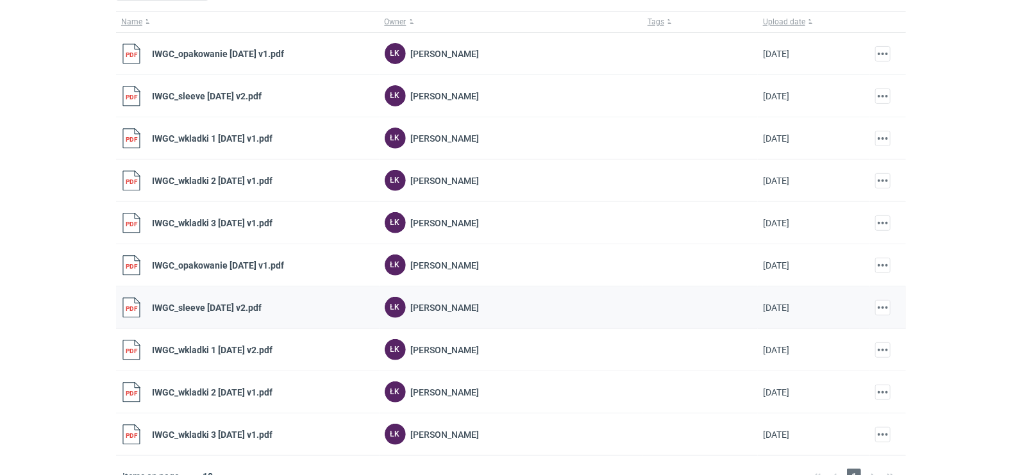
scroll to position [164, 0]
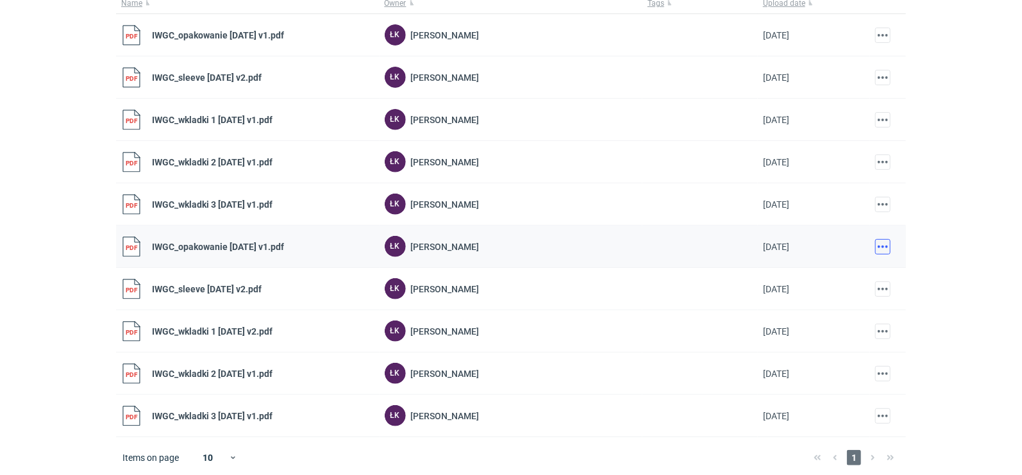
click at [878, 247] on button "button" at bounding box center [883, 246] width 15 height 15
click at [844, 275] on link "Download" at bounding box center [827, 273] width 118 height 21
click at [883, 284] on button "button" at bounding box center [883, 289] width 15 height 15
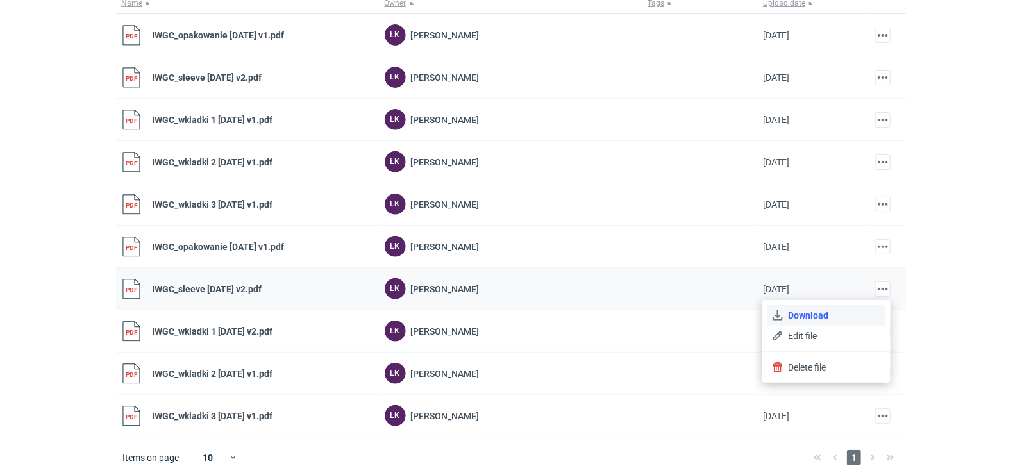
click at [825, 307] on link "Download" at bounding box center [827, 315] width 118 height 21
click at [876, 328] on button "button" at bounding box center [883, 331] width 15 height 15
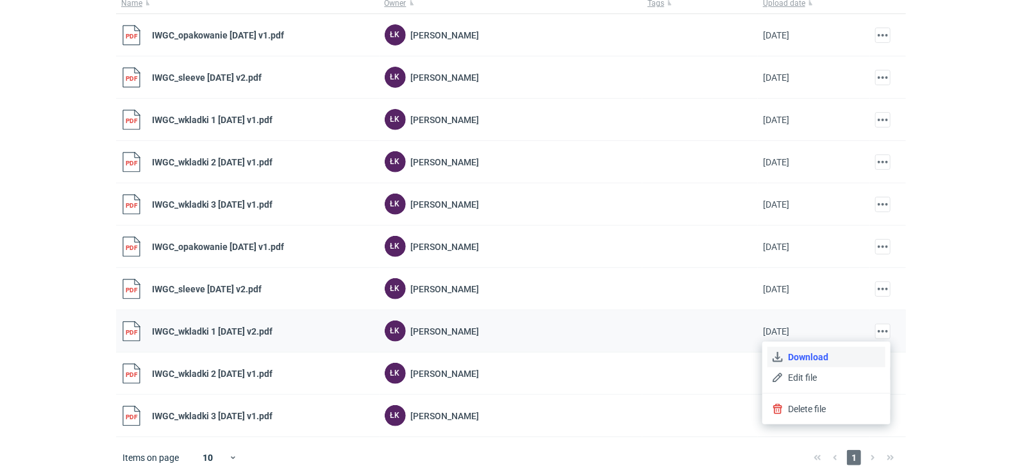
click at [806, 355] on link "Download" at bounding box center [827, 357] width 118 height 21
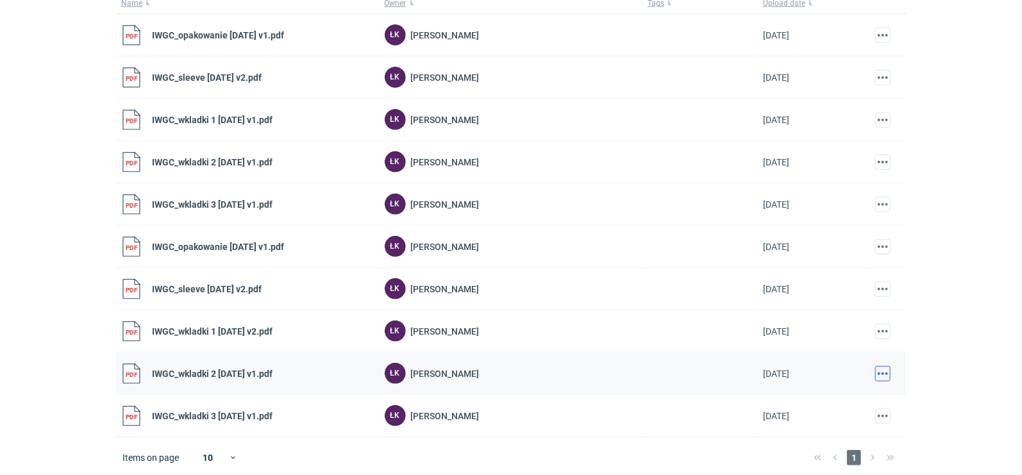
click at [886, 371] on button "button" at bounding box center [883, 373] width 15 height 15
click at [820, 394] on link "Download" at bounding box center [827, 399] width 118 height 21
click at [881, 419] on button "button" at bounding box center [883, 416] width 15 height 15
click at [819, 332] on link "Download" at bounding box center [827, 333] width 118 height 21
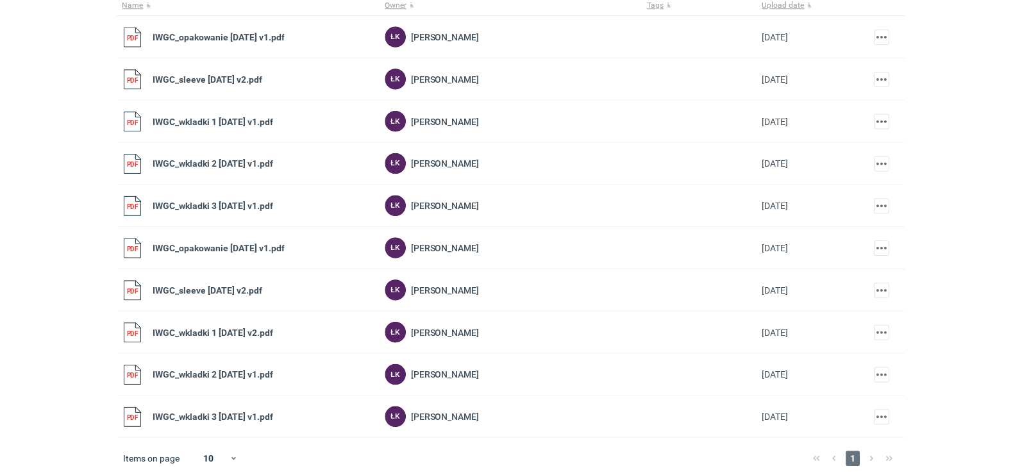
scroll to position [161, 0]
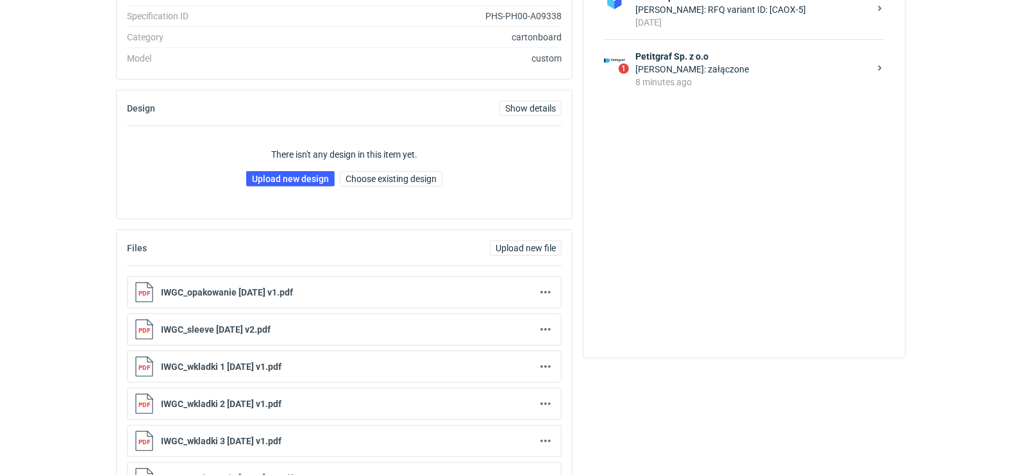
click at [715, 64] on div "[PERSON_NAME]: załączone" at bounding box center [753, 69] width 234 height 13
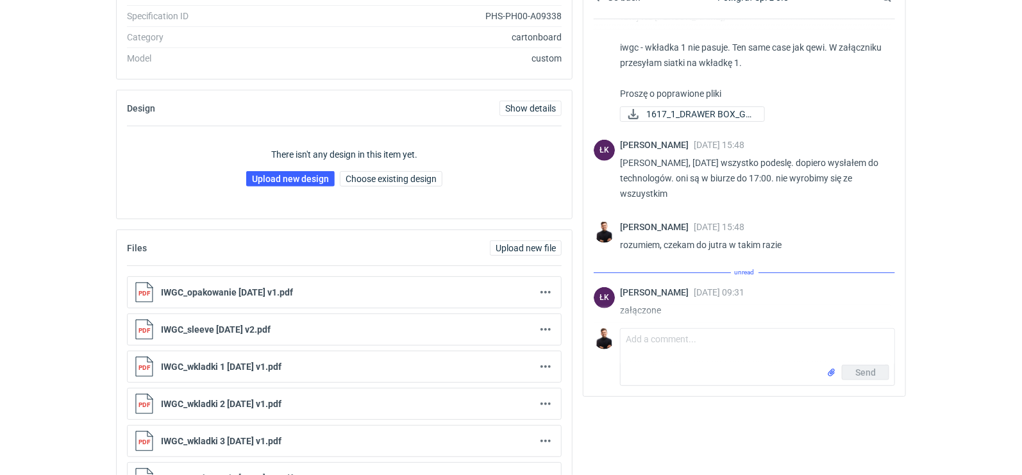
scroll to position [275, 0]
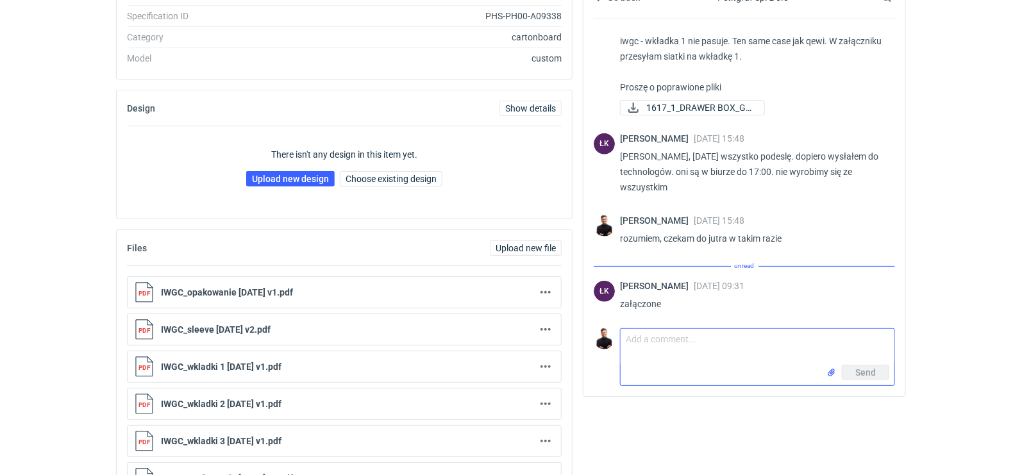
click at [685, 351] on textarea "Comment message" at bounding box center [758, 347] width 274 height 36
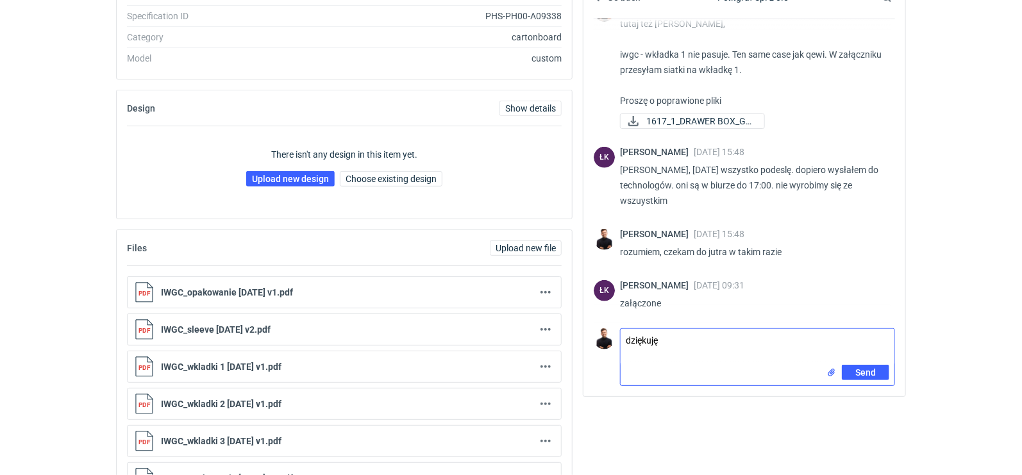
type textarea "dziękuję"
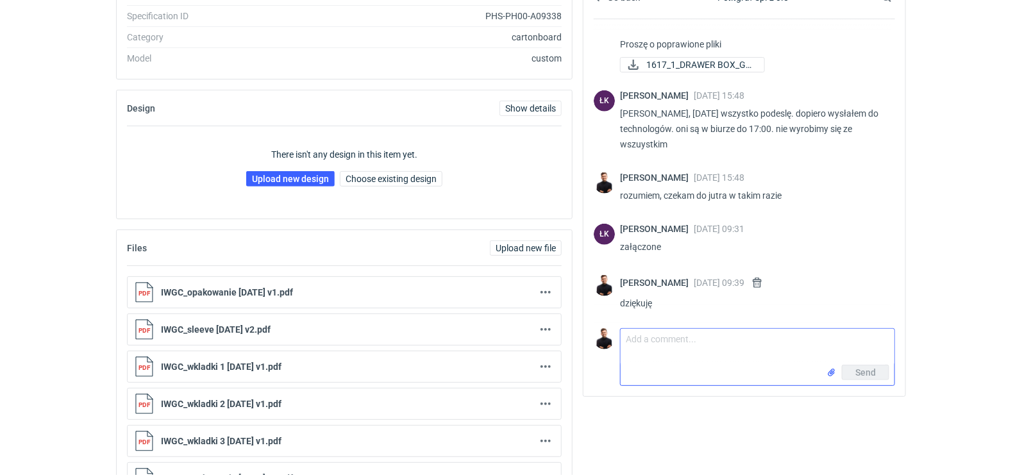
scroll to position [312, 0]
